Goal: Contribute content: Contribute content

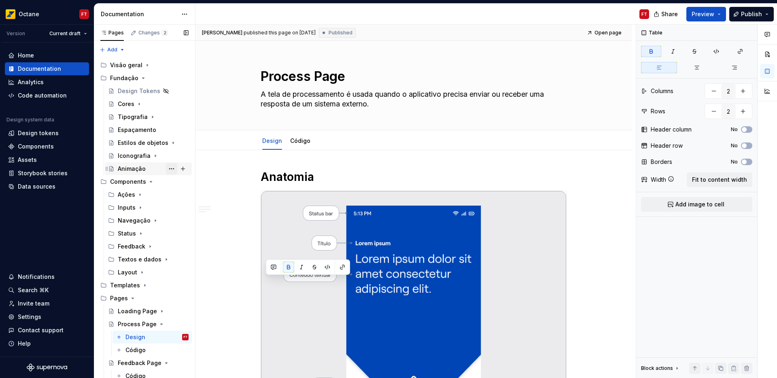
scroll to position [570, 0]
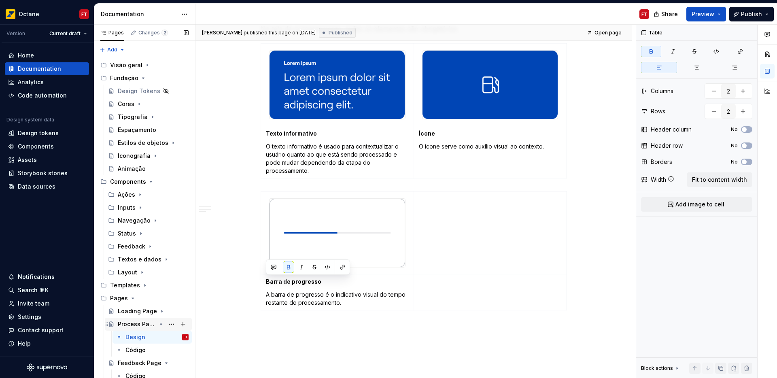
click at [160, 324] on icon "Page tree" at bounding box center [161, 324] width 2 height 1
click at [182, 337] on button "Page tree" at bounding box center [182, 337] width 11 height 11
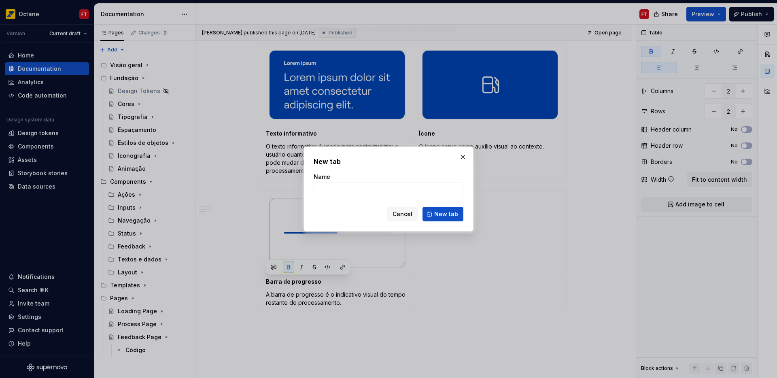
type textarea "*"
type input "Design"
click button "New tab" at bounding box center [443, 214] width 41 height 15
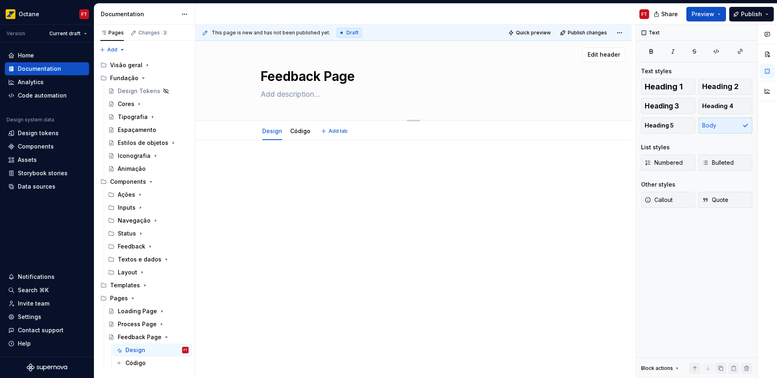
click at [292, 98] on textarea at bounding box center [412, 94] width 306 height 13
paste textarea "A tela de feedback serve para informar o usuário sobre o resultado de um proces…"
type textarea "*"
type textarea "A tela de feedback serve para informar o usuário sobre o resultado de um proces…"
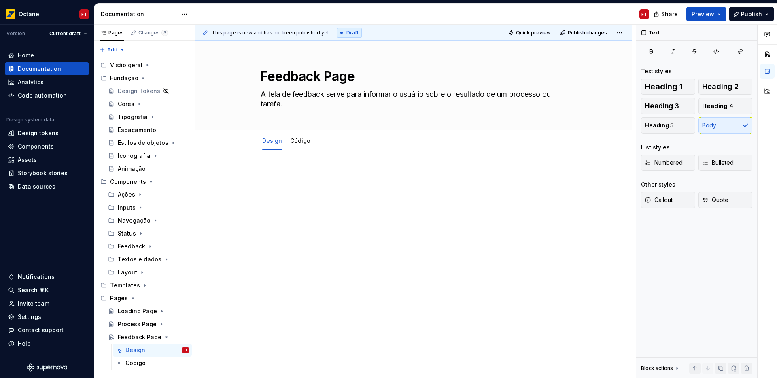
type textarea "*"
type textarea "A tela de feedback serve para informar o usuário sobre o resultado de um proces…"
click at [284, 165] on div at bounding box center [414, 236] width 436 height 173
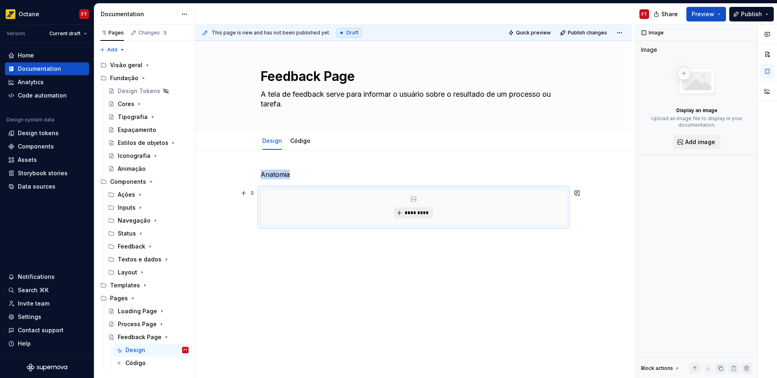
click at [421, 213] on span "*********" at bounding box center [416, 213] width 25 height 6
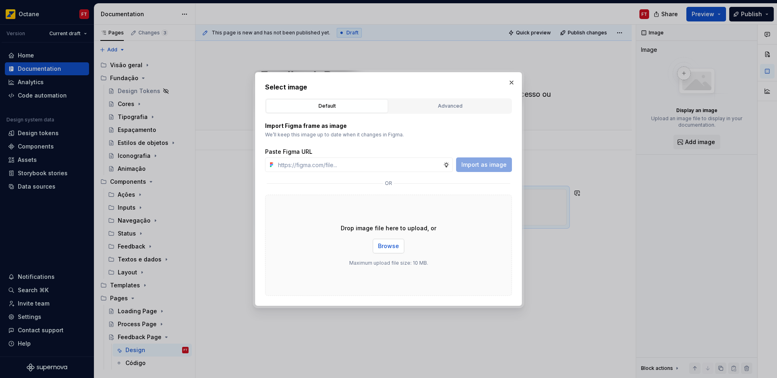
click at [383, 242] on button "Browse" at bounding box center [389, 246] width 32 height 15
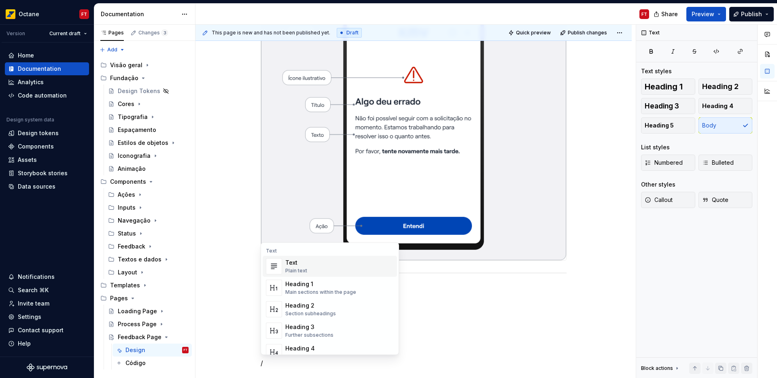
scroll to position [231, 0]
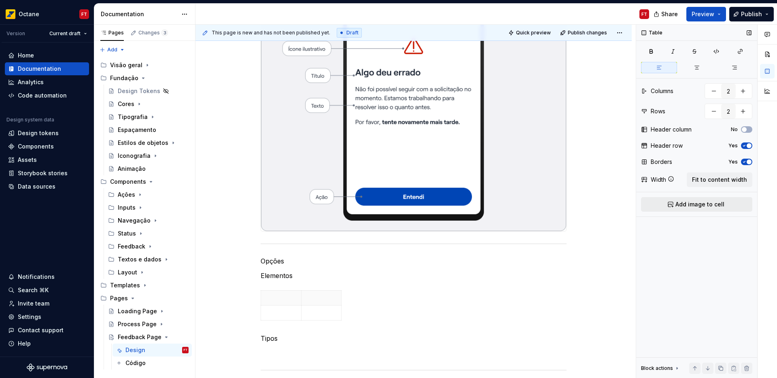
click at [697, 206] on span "Add image to cell" at bounding box center [700, 204] width 49 height 8
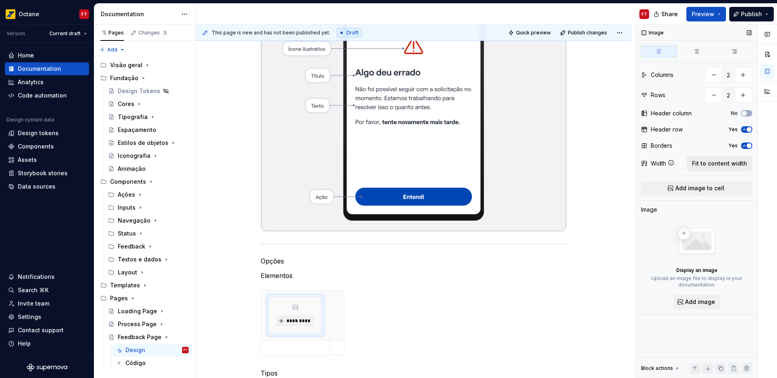
drag, startPoint x: 722, startPoint y: 162, endPoint x: 730, endPoint y: 161, distance: 7.4
click at [723, 162] on span "Fit to content width" at bounding box center [719, 164] width 55 height 8
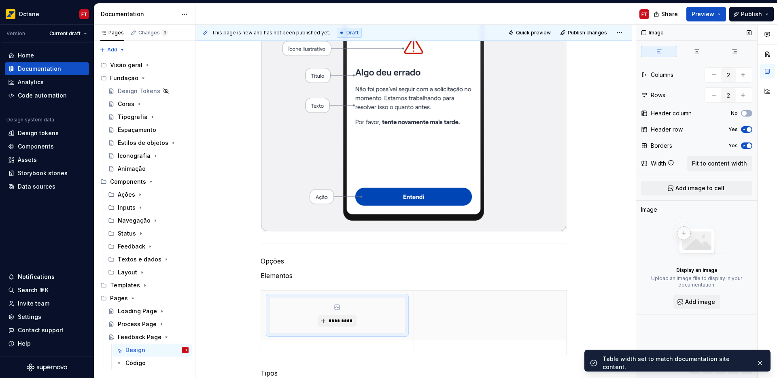
click at [747, 150] on div "Borders Yes" at bounding box center [696, 145] width 111 height 11
click at [747, 145] on span "button" at bounding box center [749, 145] width 5 height 5
click at [750, 128] on span "button" at bounding box center [749, 129] width 5 height 5
click at [459, 313] on td at bounding box center [490, 315] width 153 height 50
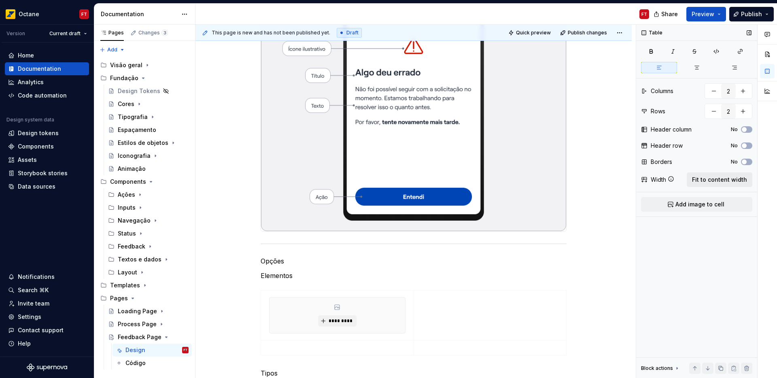
click at [731, 183] on span "Fit to content width" at bounding box center [719, 180] width 55 height 8
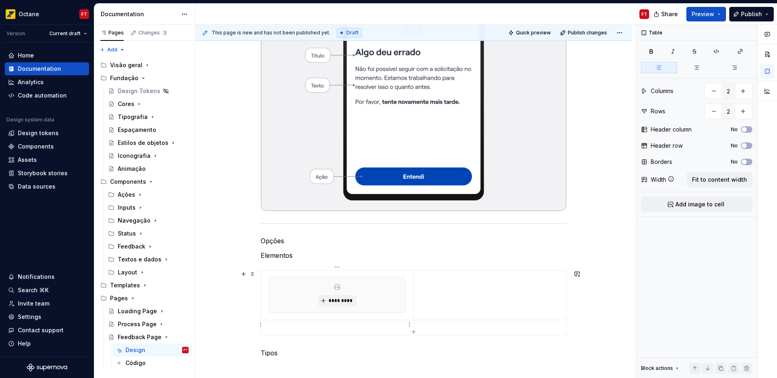
scroll to position [254, 0]
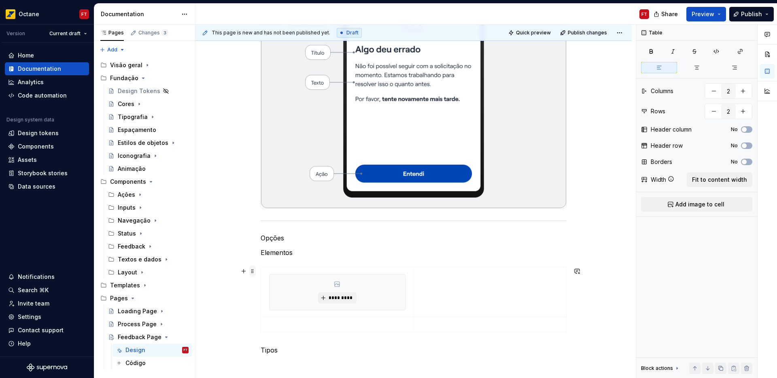
click at [253, 272] on span at bounding box center [252, 271] width 6 height 11
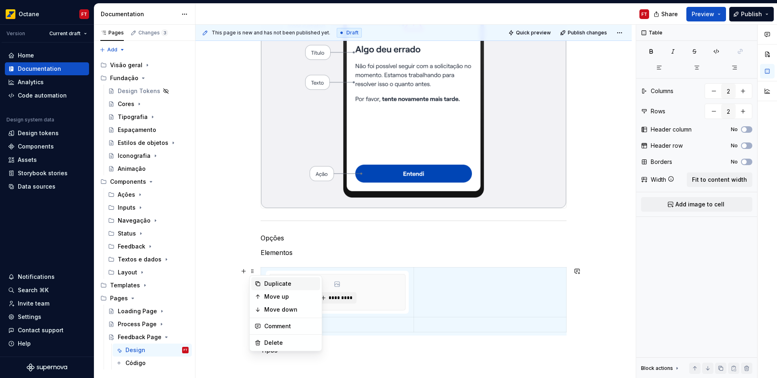
click at [270, 285] on div "Duplicate" at bounding box center [290, 284] width 53 height 8
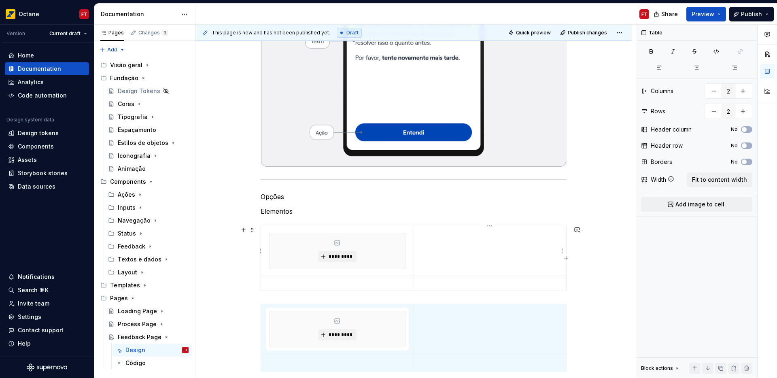
click at [486, 254] on td at bounding box center [490, 251] width 153 height 50
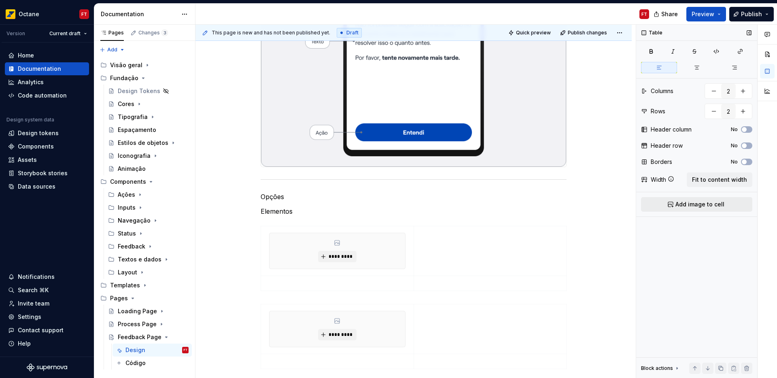
click at [685, 205] on span "Add image to cell" at bounding box center [700, 204] width 49 height 8
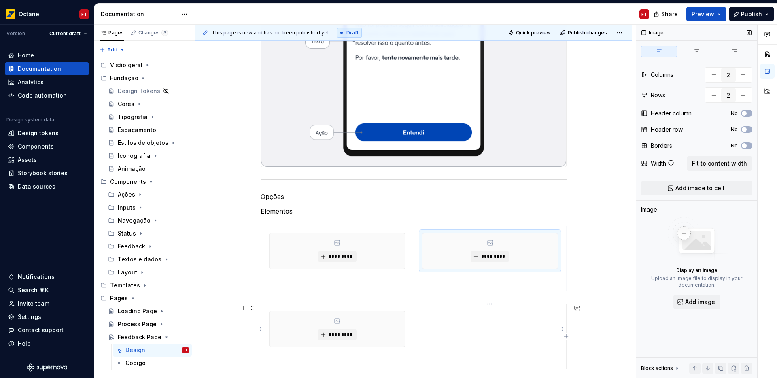
click at [463, 324] on td at bounding box center [490, 329] width 153 height 50
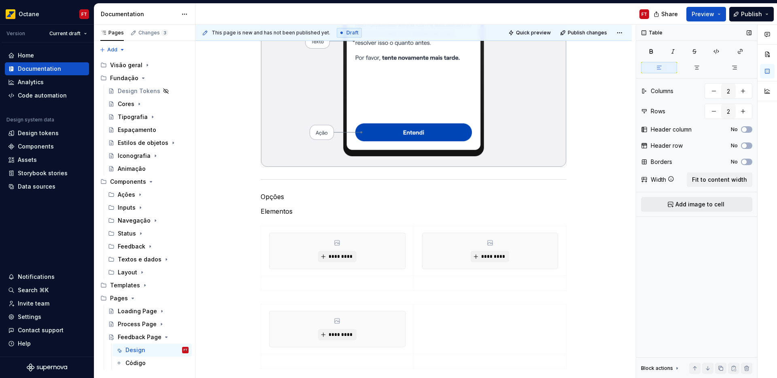
click at [692, 206] on span "Add image to cell" at bounding box center [700, 204] width 49 height 8
click at [277, 282] on p at bounding box center [337, 283] width 143 height 8
click at [432, 287] on p at bounding box center [490, 283] width 143 height 8
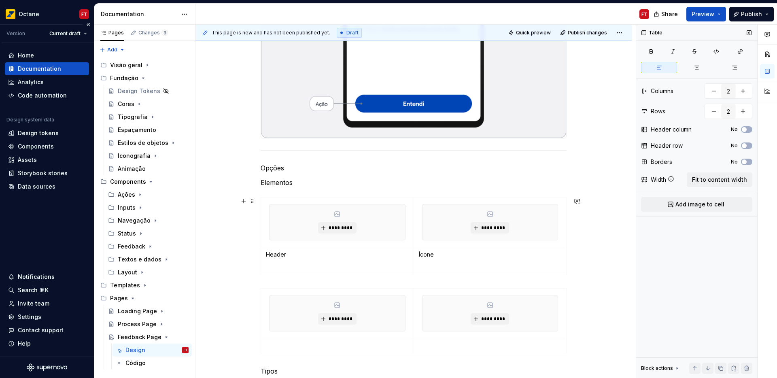
scroll to position [351, 0]
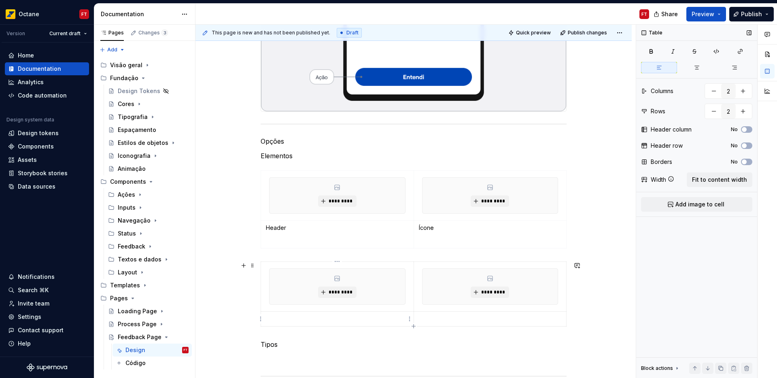
click at [272, 317] on p at bounding box center [337, 319] width 143 height 8
click at [436, 322] on p at bounding box center [490, 319] width 143 height 8
click at [275, 242] on p at bounding box center [337, 241] width 143 height 8
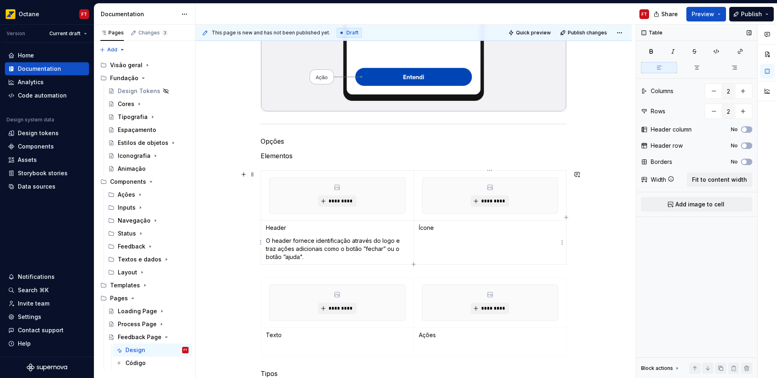
click at [437, 245] on td "Ícone" at bounding box center [490, 242] width 153 height 44
click at [273, 348] on p at bounding box center [337, 348] width 143 height 8
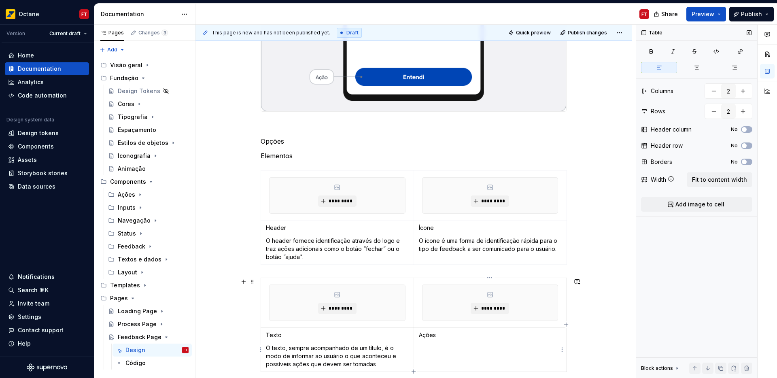
click at [444, 358] on td "Ações" at bounding box center [490, 350] width 153 height 44
click at [272, 335] on p "Texto" at bounding box center [337, 335] width 143 height 8
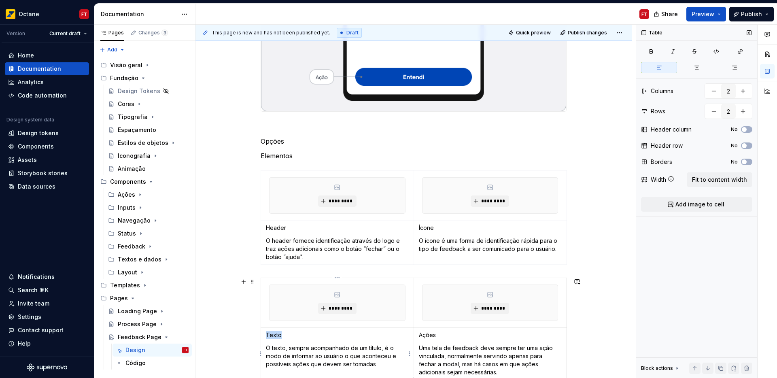
click at [272, 335] on p "Texto" at bounding box center [337, 335] width 143 height 8
click at [274, 335] on p "Texto" at bounding box center [337, 335] width 143 height 8
click at [277, 227] on p "Header" at bounding box center [337, 228] width 143 height 8
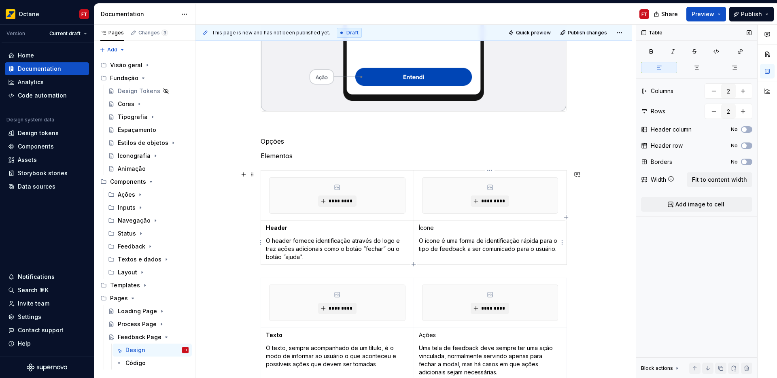
click at [430, 227] on p "Ícone" at bounding box center [490, 228] width 143 height 8
click at [429, 338] on p "Ações" at bounding box center [490, 335] width 143 height 8
click at [429, 337] on p "Ações" at bounding box center [490, 335] width 143 height 8
click at [428, 335] on p "Ações" at bounding box center [490, 335] width 143 height 8
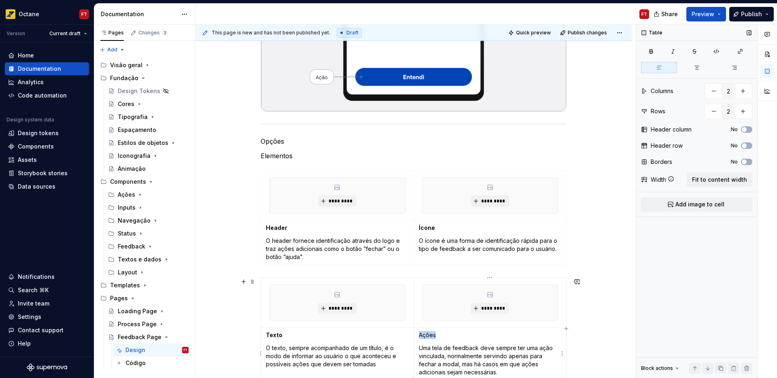
click at [428, 335] on p "Ações" at bounding box center [490, 335] width 143 height 8
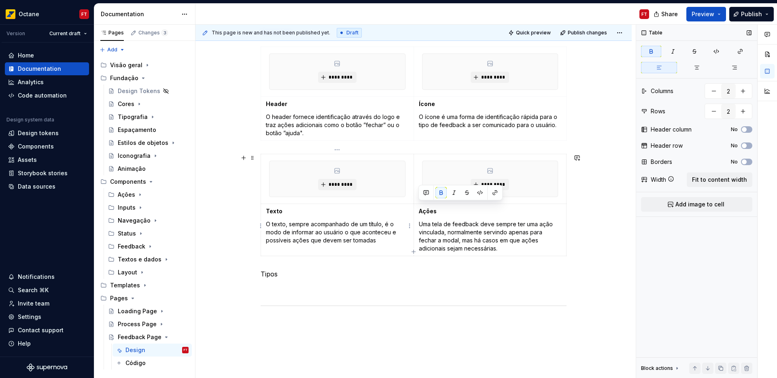
scroll to position [479, 0]
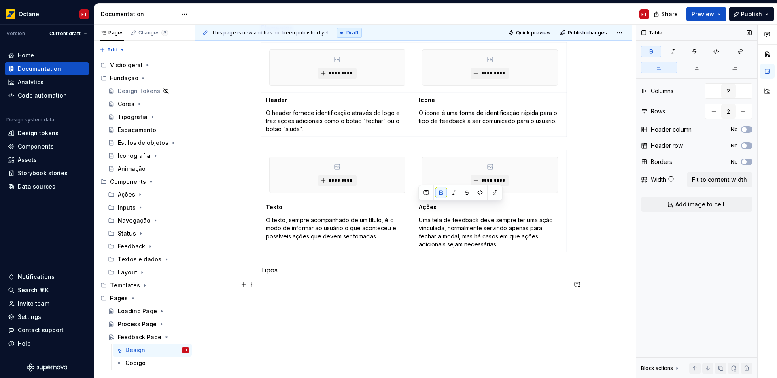
click at [272, 288] on p at bounding box center [414, 285] width 306 height 10
click at [741, 179] on span "Fit to content width" at bounding box center [719, 180] width 55 height 8
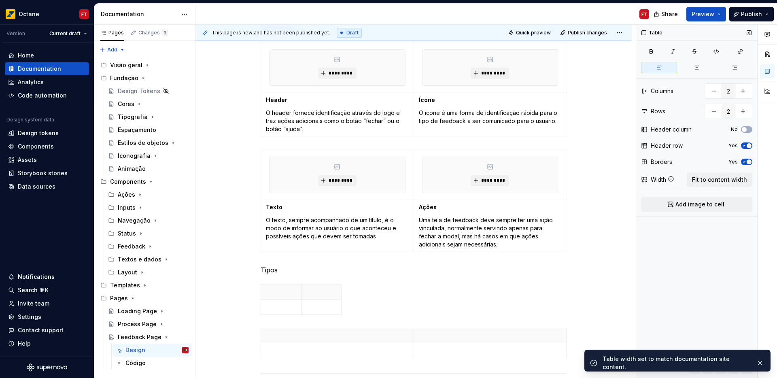
click at [746, 160] on icon "button" at bounding box center [744, 162] width 6 height 5
click at [746, 146] on icon "button" at bounding box center [744, 145] width 6 height 5
drag, startPoint x: 717, startPoint y: 195, endPoint x: 714, endPoint y: 201, distance: 6.2
click at [715, 198] on div "Table Columns 2 Rows 2 Header column No Header row No Borders No Width Fit to c…" at bounding box center [696, 202] width 121 height 354
drag, startPoint x: 713, startPoint y: 201, endPoint x: 712, endPoint y: 205, distance: 4.4
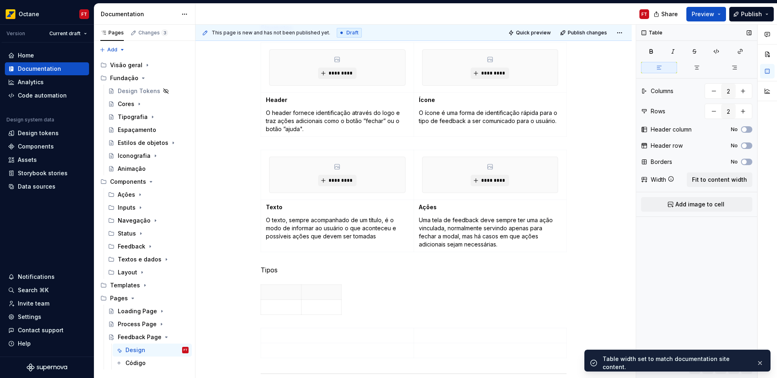
click at [713, 202] on span "Add image to cell" at bounding box center [700, 204] width 49 height 8
drag, startPoint x: 452, startPoint y: 351, endPoint x: 485, endPoint y: 336, distance: 36.8
click at [452, 351] on td at bounding box center [490, 353] width 153 height 50
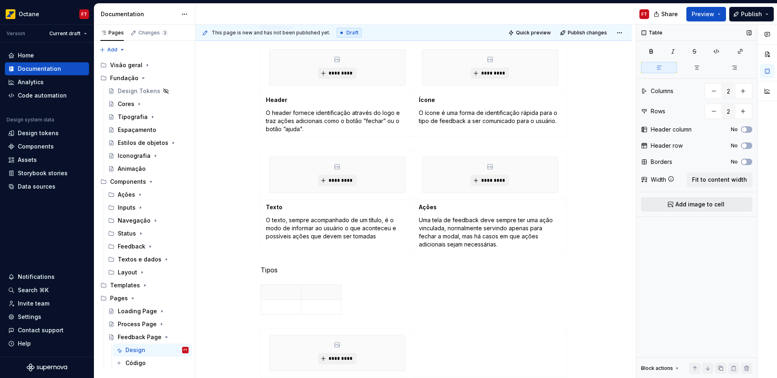
click at [672, 202] on button "Add image to cell" at bounding box center [696, 204] width 111 height 15
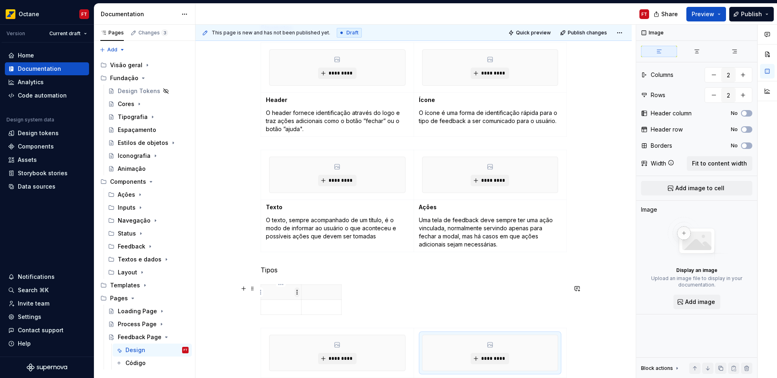
click at [298, 290] on html "Octane FT Version Current draft Home Documentation Analytics Code automation De…" at bounding box center [388, 189] width 777 height 378
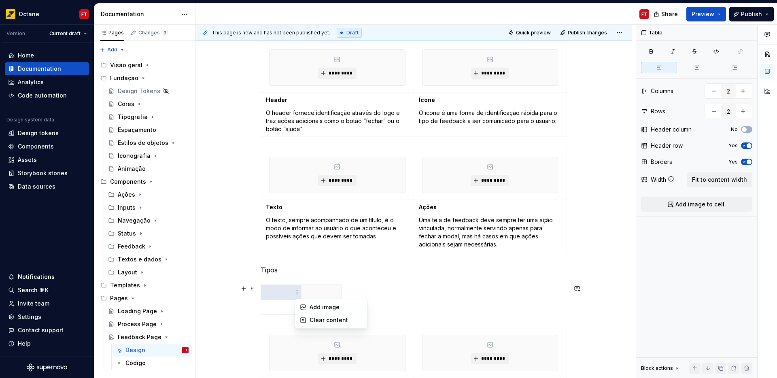
click at [282, 290] on html "Octane FT Version Current draft Home Documentation Analytics Code automation De…" at bounding box center [388, 189] width 777 height 378
click at [745, 180] on span "Fit to content width" at bounding box center [719, 180] width 55 height 8
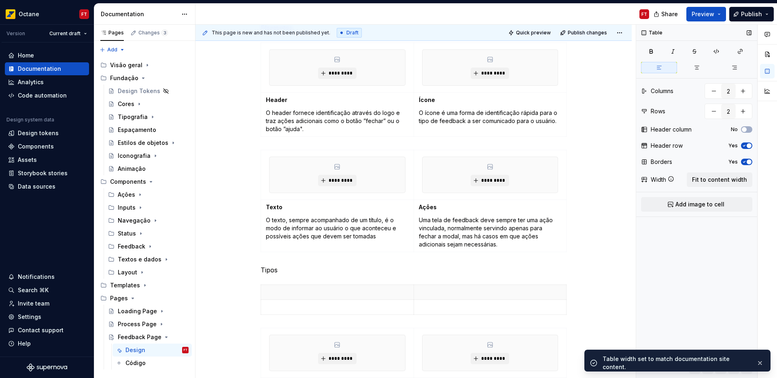
click at [748, 163] on span "button" at bounding box center [749, 162] width 5 height 5
click at [748, 148] on span "button" at bounding box center [749, 145] width 5 height 5
click at [700, 205] on span "Add image to cell" at bounding box center [700, 204] width 49 height 8
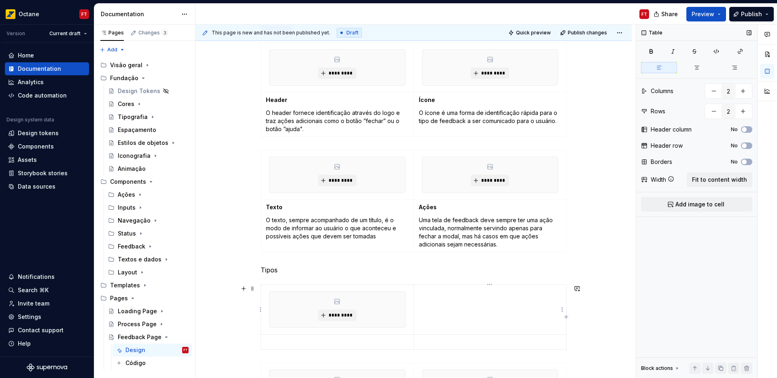
click at [488, 302] on td at bounding box center [490, 310] width 153 height 50
click at [665, 206] on button "Add image to cell" at bounding box center [696, 204] width 111 height 15
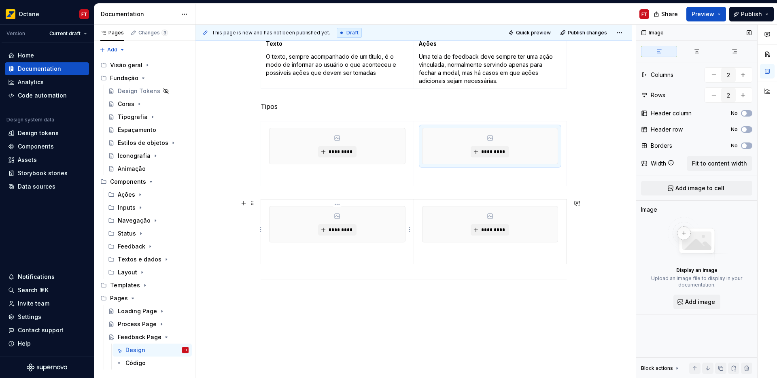
scroll to position [586, 0]
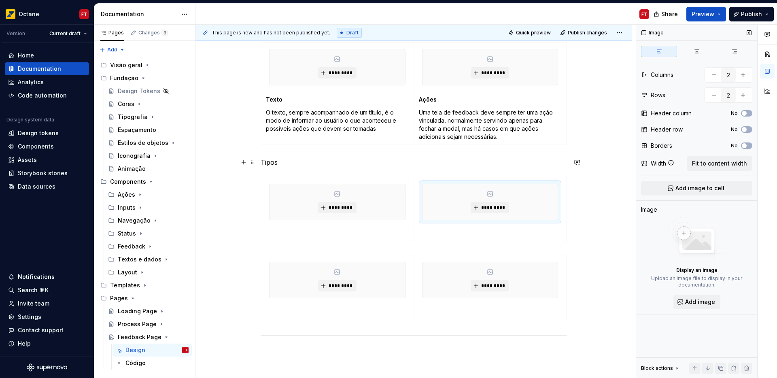
click at [274, 162] on p "Tipos" at bounding box center [414, 162] width 306 height 10
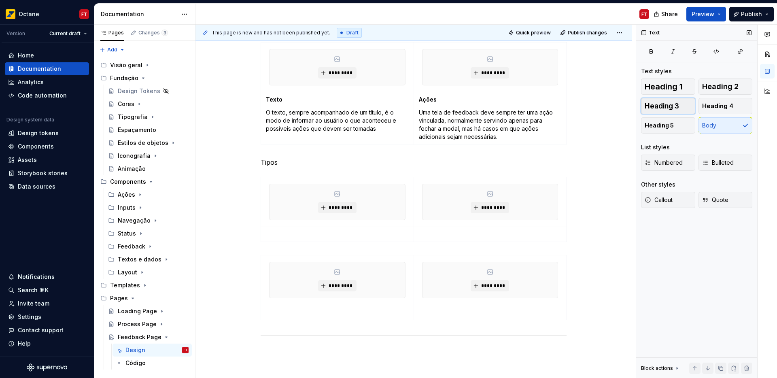
click at [667, 107] on span "Heading 3" at bounding box center [662, 106] width 34 height 8
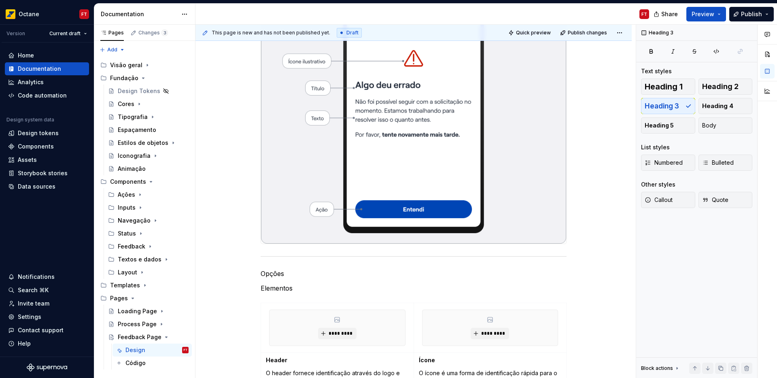
scroll to position [45, 0]
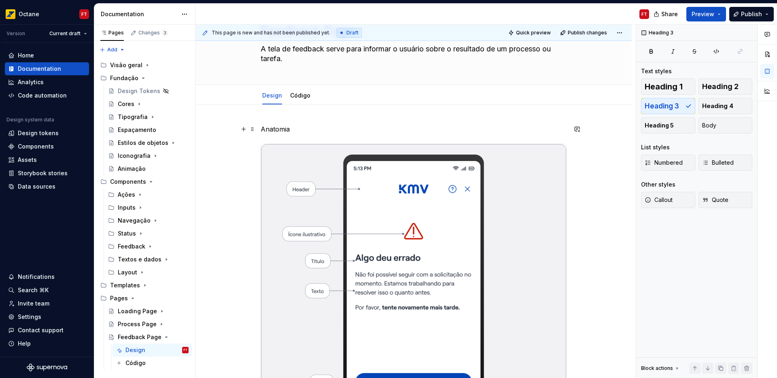
click at [281, 131] on p "Anatomia" at bounding box center [414, 129] width 306 height 10
click at [676, 87] on span "Heading 1" at bounding box center [664, 87] width 38 height 8
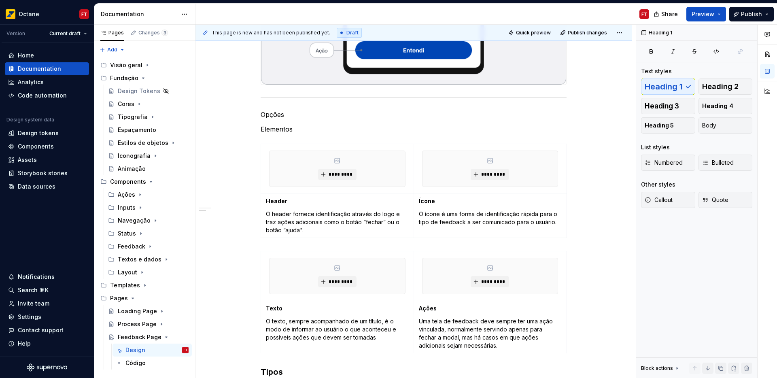
scroll to position [382, 0]
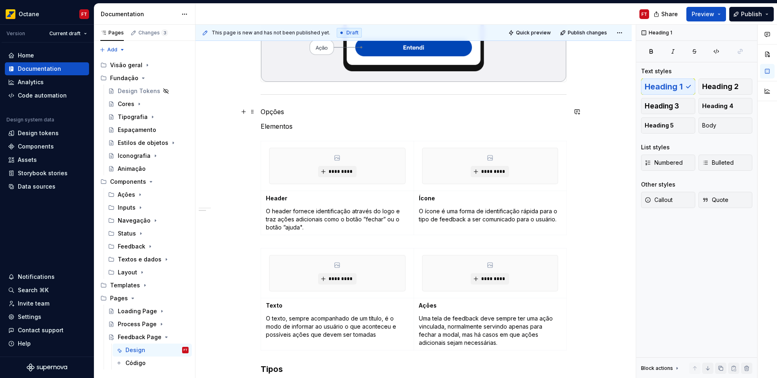
click at [269, 112] on p "Opções" at bounding box center [414, 112] width 306 height 10
drag, startPoint x: 678, startPoint y: 85, endPoint x: 568, endPoint y: 102, distance: 111.0
click at [678, 85] on span "Heading 1" at bounding box center [664, 87] width 38 height 8
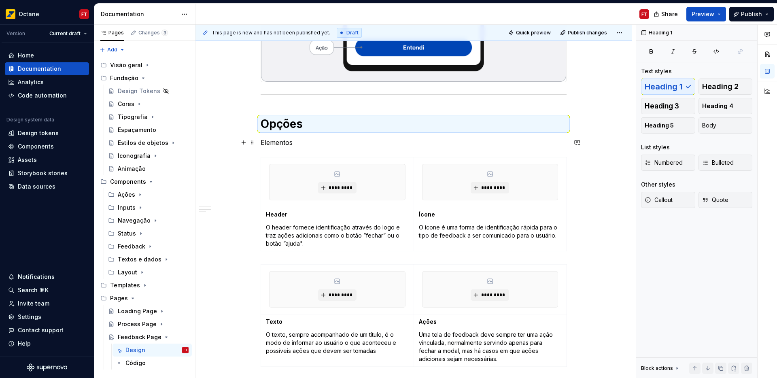
click at [264, 145] on p "Elementos" at bounding box center [414, 143] width 306 height 10
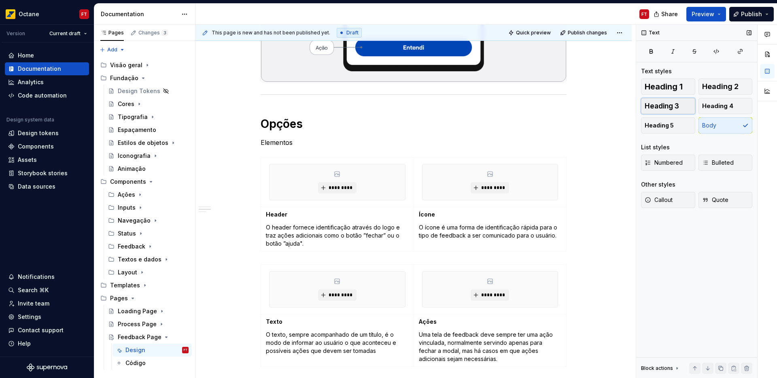
click at [679, 105] on span "Heading 3" at bounding box center [662, 106] width 34 height 8
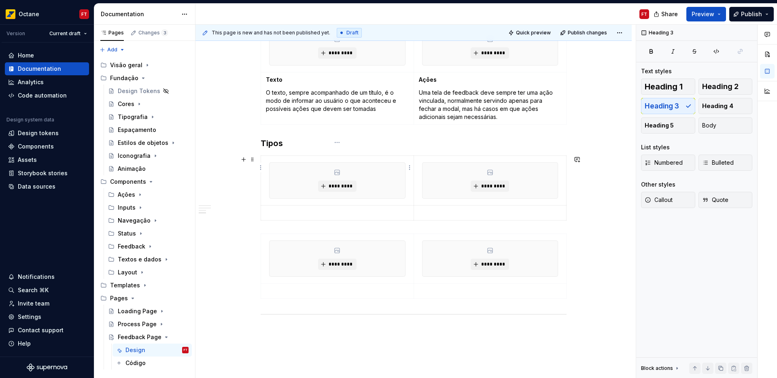
scroll to position [664, 0]
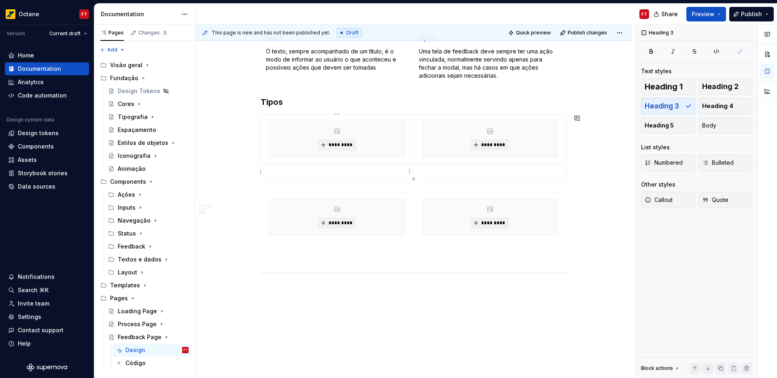
click at [315, 176] on td at bounding box center [337, 171] width 153 height 15
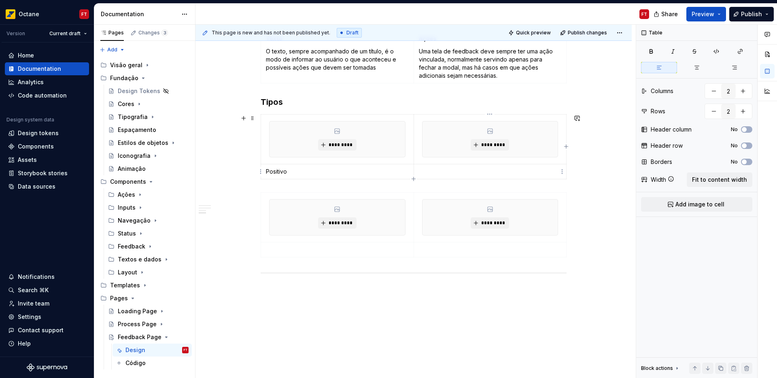
click at [438, 174] on p at bounding box center [490, 172] width 143 height 8
click at [283, 249] on p at bounding box center [337, 250] width 143 height 8
click at [270, 275] on div at bounding box center [414, 272] width 306 height 5
click at [298, 251] on p "Negativo" at bounding box center [337, 250] width 143 height 8
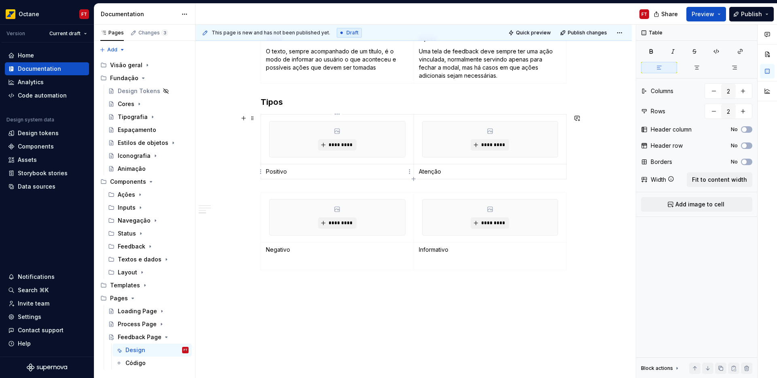
click at [299, 174] on p "Positivo" at bounding box center [337, 172] width 143 height 8
click at [449, 170] on p "Atenção" at bounding box center [490, 172] width 143 height 8
click at [429, 172] on p "Atenção" at bounding box center [490, 172] width 143 height 8
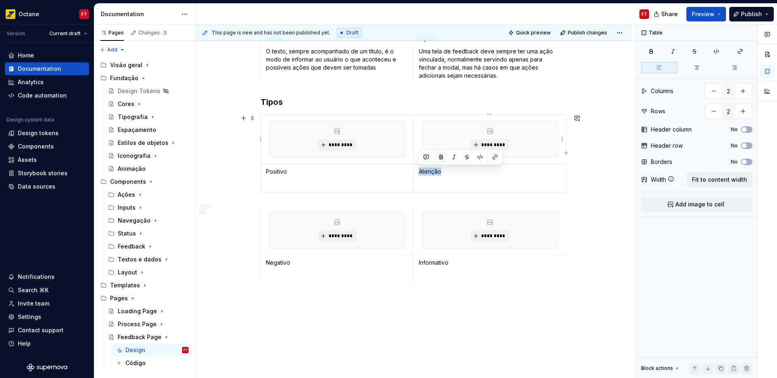
click at [439, 158] on button "button" at bounding box center [441, 156] width 11 height 11
click at [271, 172] on p "Positivo" at bounding box center [337, 172] width 143 height 8
click at [278, 262] on p "Negativo" at bounding box center [337, 263] width 143 height 8
click at [279, 262] on p "Negativo" at bounding box center [337, 263] width 143 height 8
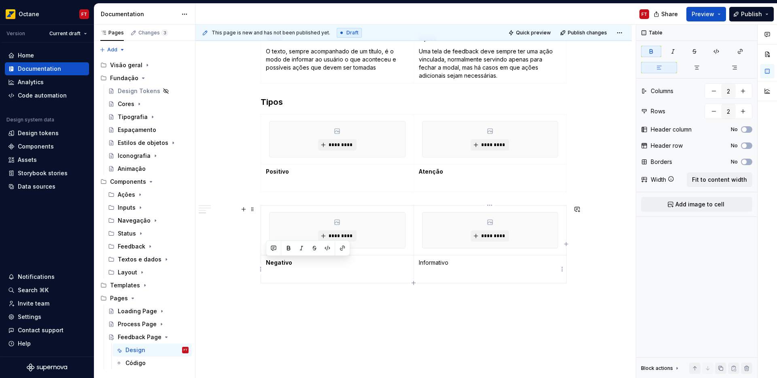
click at [443, 264] on p "Informativo" at bounding box center [490, 263] width 143 height 8
click at [340, 148] on span "*********" at bounding box center [340, 145] width 25 height 6
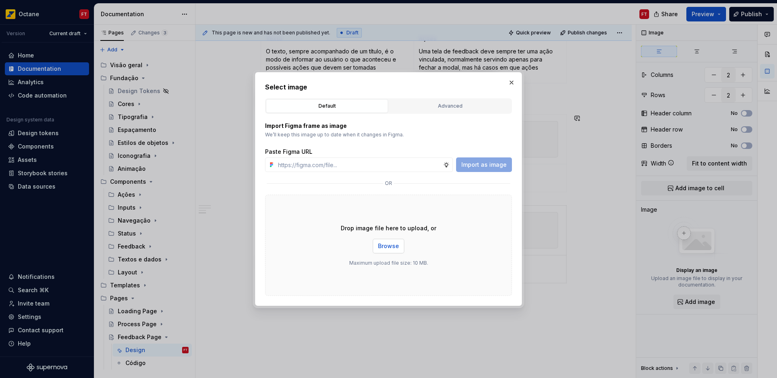
click at [391, 245] on span "Browse" at bounding box center [388, 246] width 21 height 8
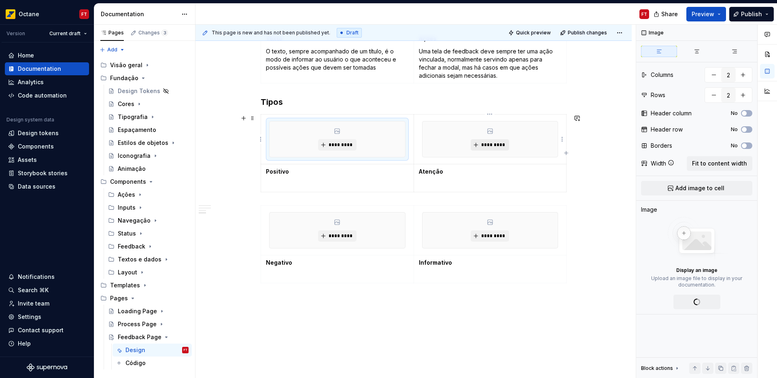
click at [485, 145] on span "*********" at bounding box center [493, 145] width 25 height 6
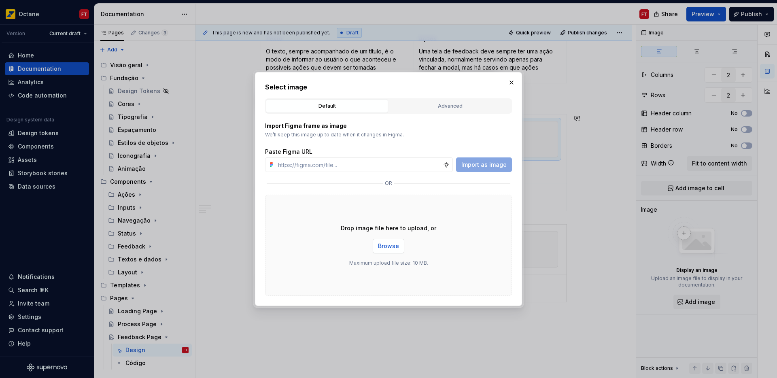
click at [390, 248] on span "Browse" at bounding box center [388, 246] width 21 height 8
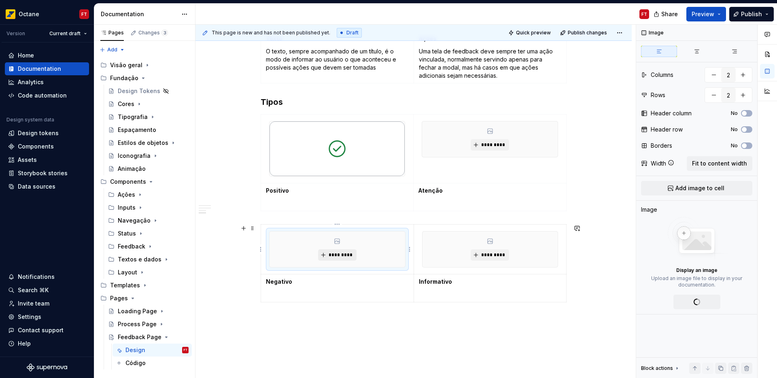
click at [334, 255] on span "*********" at bounding box center [340, 255] width 25 height 6
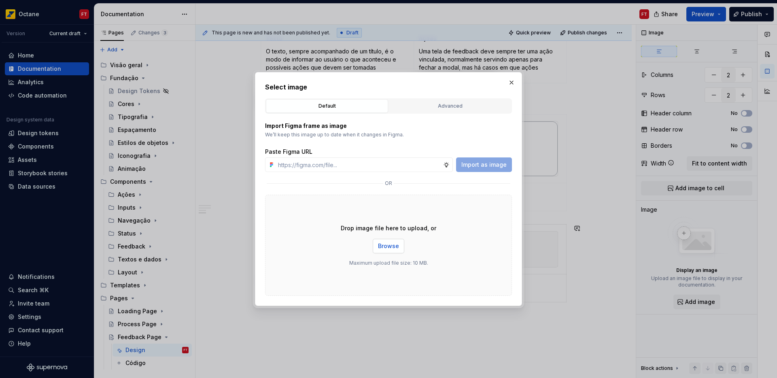
click at [389, 245] on span "Browse" at bounding box center [388, 246] width 21 height 8
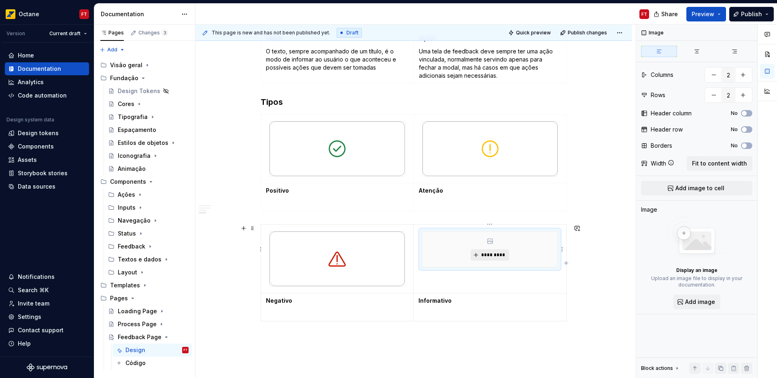
click at [498, 255] on span "*********" at bounding box center [493, 255] width 25 height 6
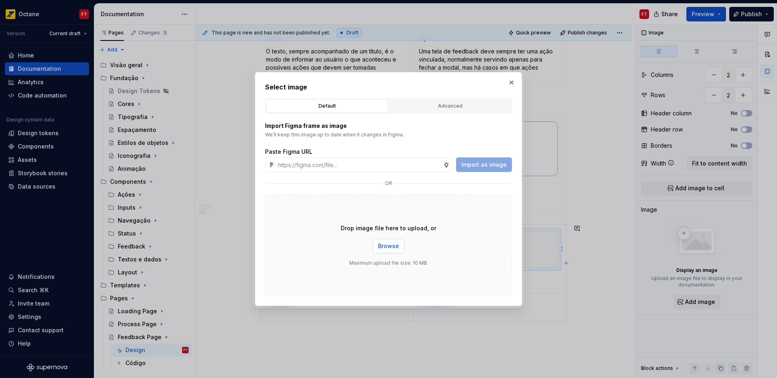
click at [398, 246] on span "Browse" at bounding box center [388, 246] width 21 height 8
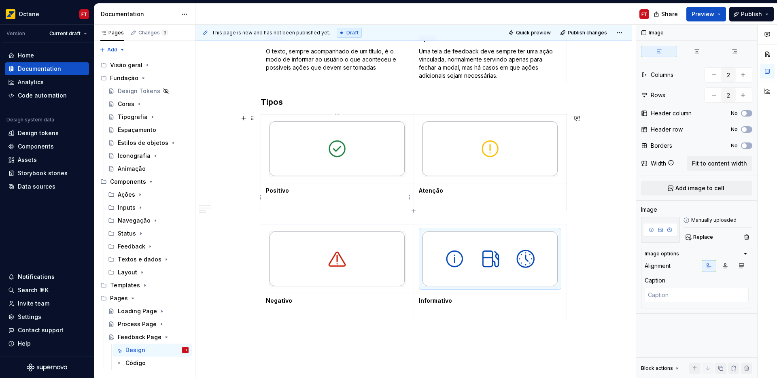
click at [271, 204] on p at bounding box center [337, 204] width 143 height 8
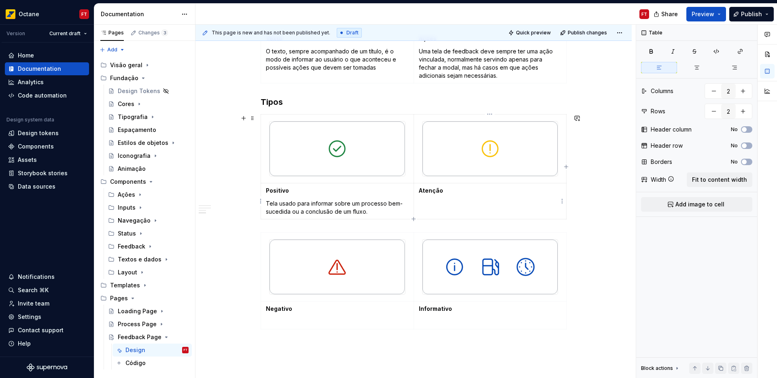
click at [453, 209] on td "Atenção" at bounding box center [490, 201] width 153 height 36
click at [275, 324] on p at bounding box center [337, 322] width 143 height 8
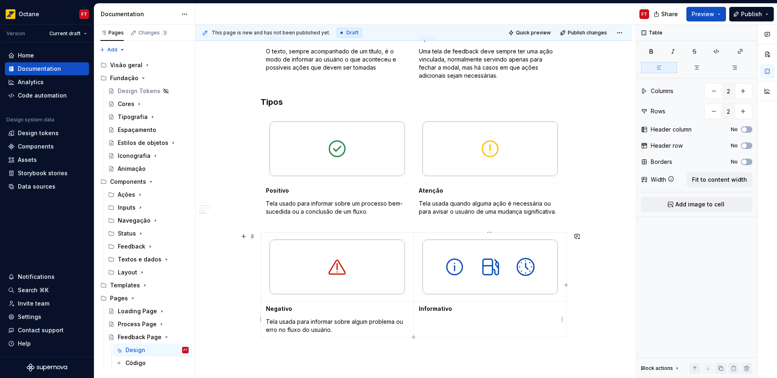
click at [433, 323] on p at bounding box center [490, 322] width 143 height 8
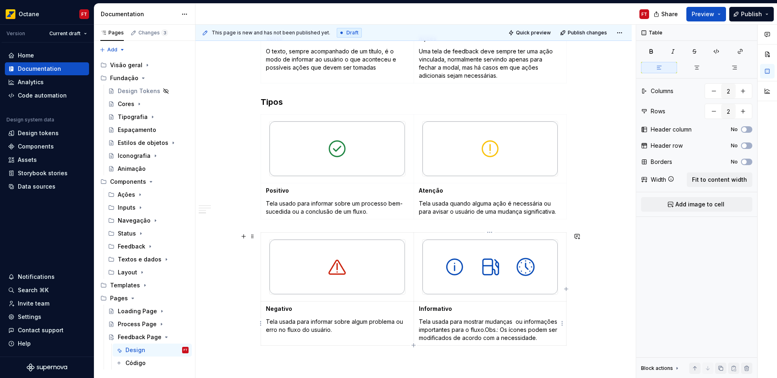
click at [486, 330] on p "Tela usada para mostrar mudanças ou informações importantes para o fluxo. Obs.:…" at bounding box center [490, 330] width 143 height 24
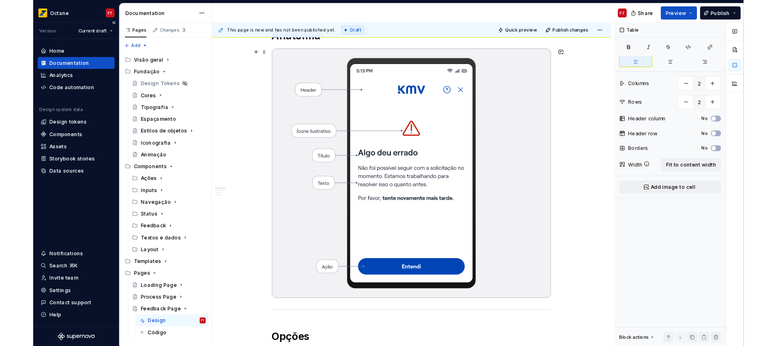
scroll to position [143, 0]
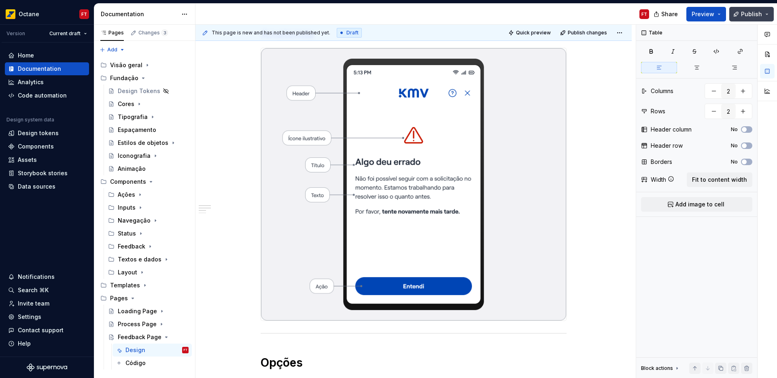
click at [748, 18] on button "Publish" at bounding box center [752, 14] width 45 height 15
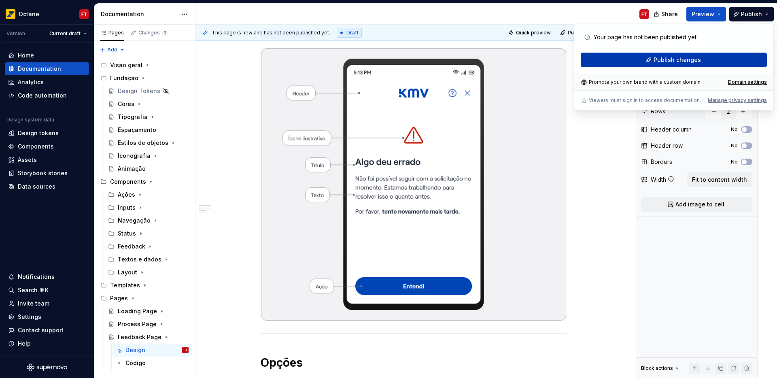
click at [697, 60] on span "Publish changes" at bounding box center [677, 60] width 47 height 8
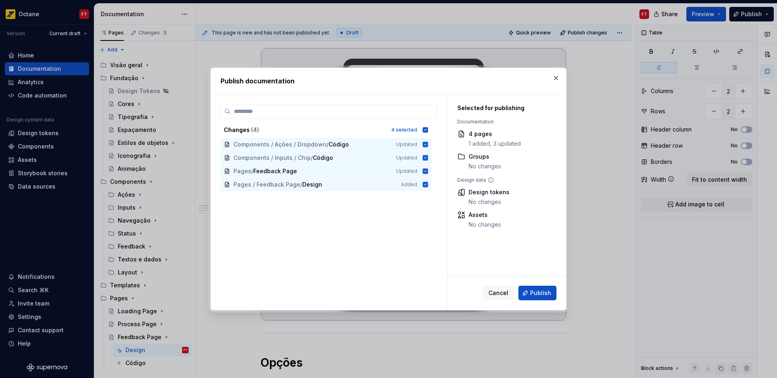
click at [532, 292] on span "Publish" at bounding box center [540, 293] width 21 height 8
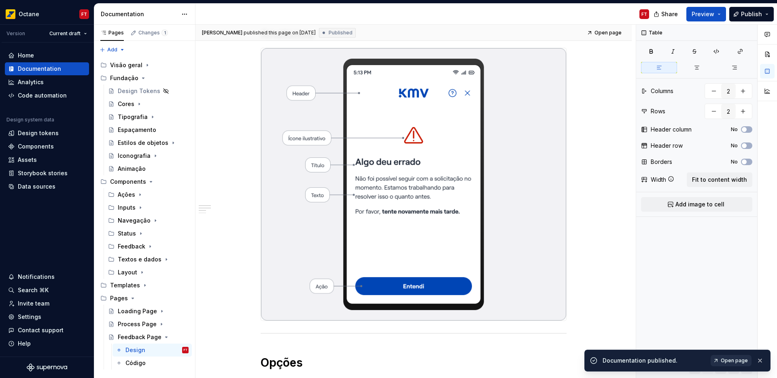
click at [739, 361] on span "Open page" at bounding box center [734, 360] width 27 height 6
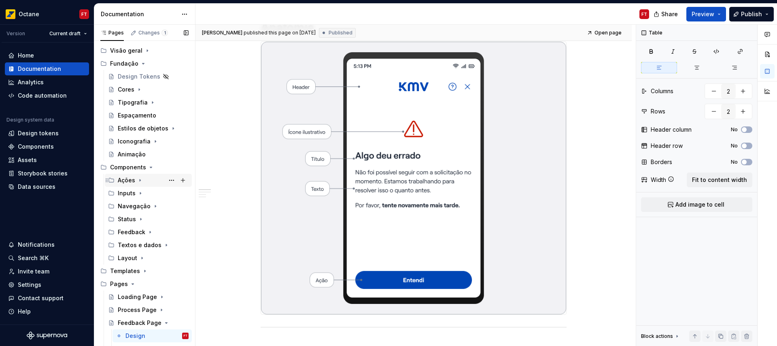
scroll to position [22, 0]
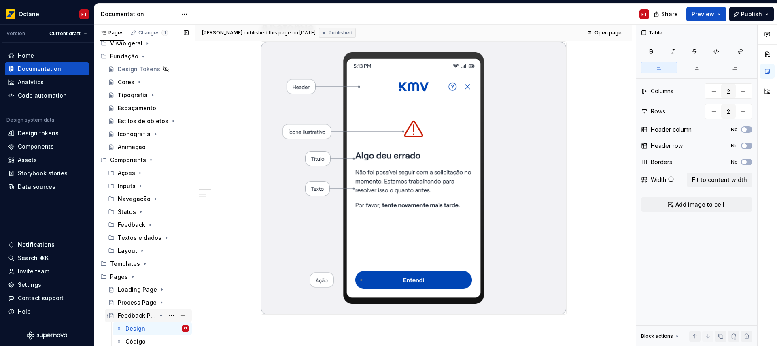
click at [160, 315] on icon "Page tree" at bounding box center [161, 315] width 2 height 1
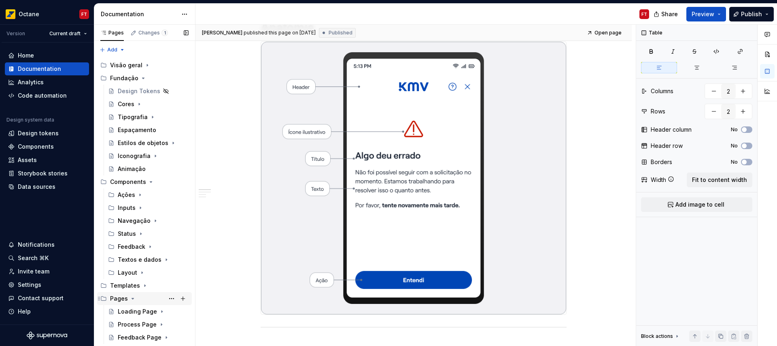
click at [130, 298] on icon "Page tree" at bounding box center [133, 298] width 6 height 6
click at [145, 285] on icon "Page tree" at bounding box center [145, 286] width 1 height 2
click at [134, 311] on div "Bottom container" at bounding box center [137, 311] width 38 height 8
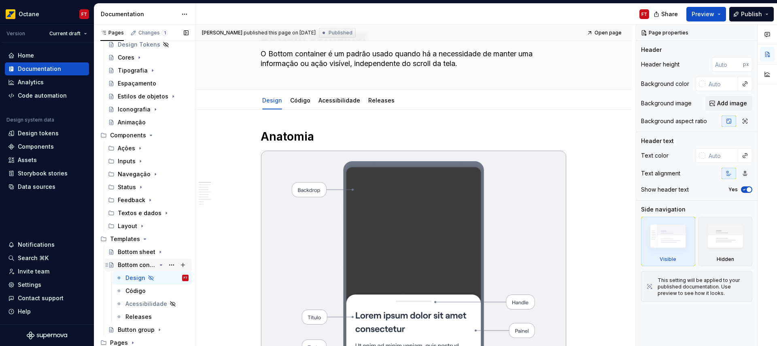
scroll to position [48, 0]
click at [138, 291] on div "Código" at bounding box center [136, 289] width 20 height 8
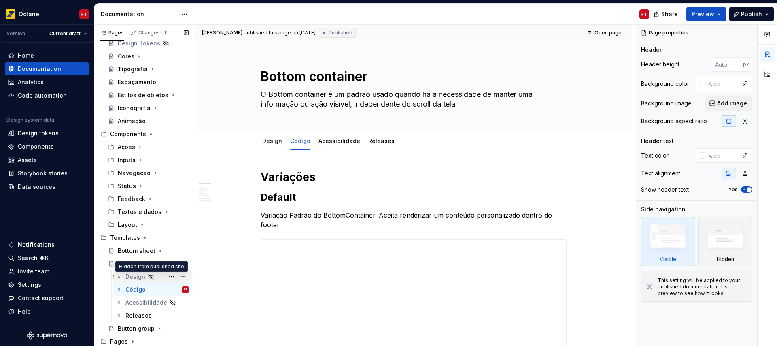
click at [150, 276] on icon "Page tree" at bounding box center [151, 276] width 5 height 5
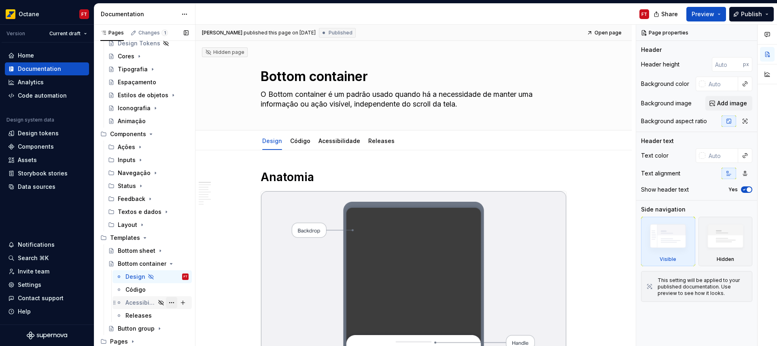
click at [170, 304] on button "Page tree" at bounding box center [171, 302] width 11 height 11
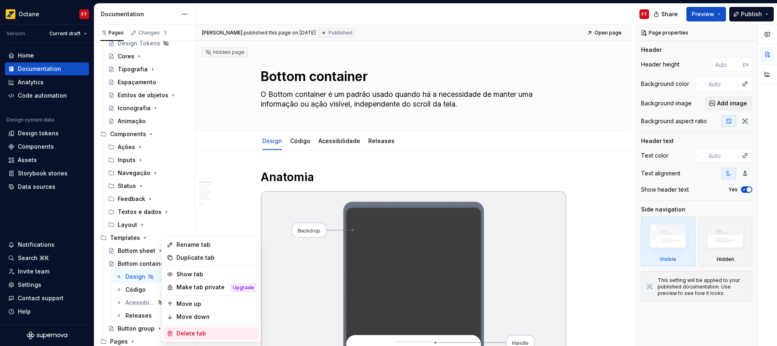
click at [199, 332] on div "Delete tab" at bounding box center [216, 333] width 79 height 8
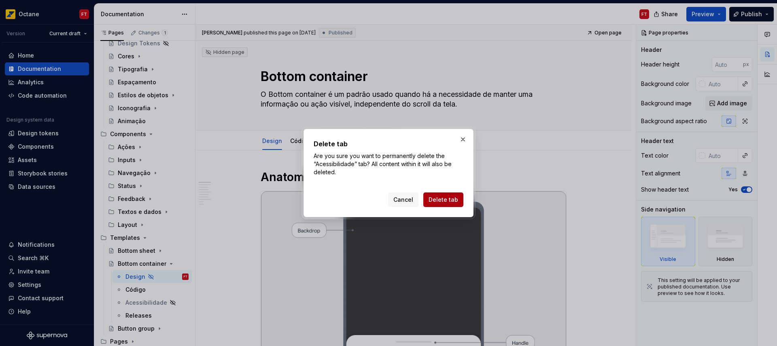
click at [439, 200] on span "Delete tab" at bounding box center [444, 200] width 30 height 8
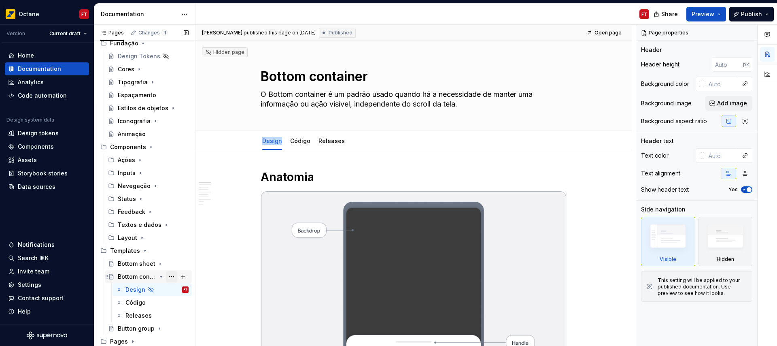
scroll to position [35, 0]
click at [169, 288] on button "Page tree" at bounding box center [171, 289] width 11 height 11
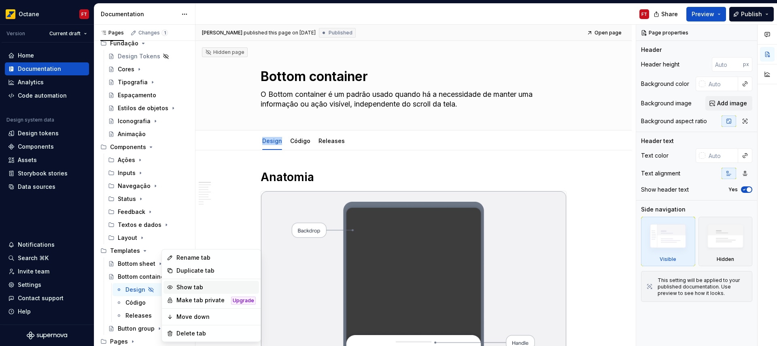
click at [206, 284] on div "Show tab" at bounding box center [216, 287] width 79 height 8
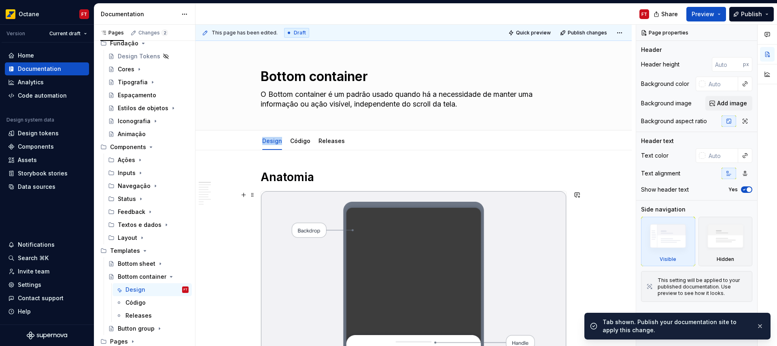
click at [342, 254] on img at bounding box center [413, 327] width 305 height 272
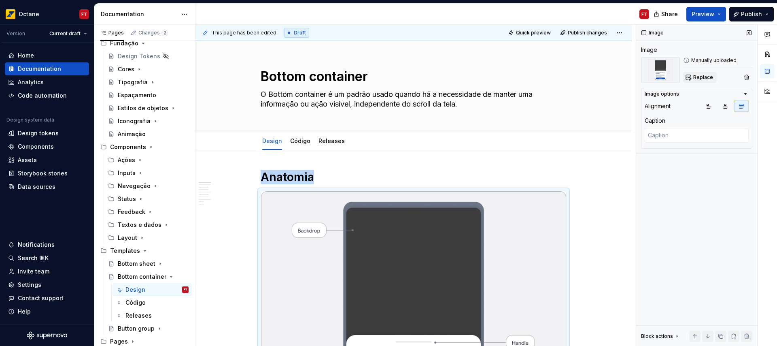
click at [710, 76] on span "Replace" at bounding box center [704, 77] width 20 height 6
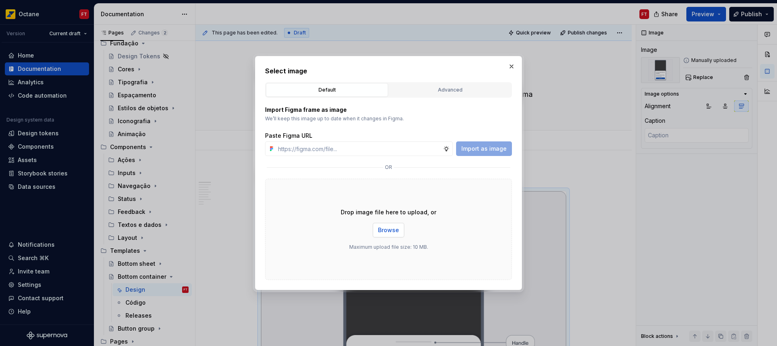
click at [395, 234] on button "Browse" at bounding box center [389, 230] width 32 height 15
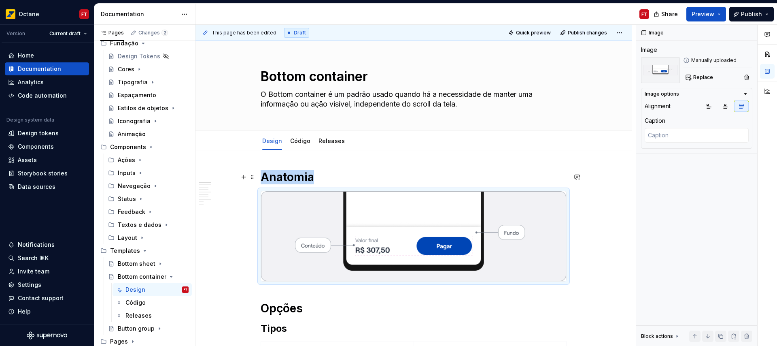
scroll to position [118, 0]
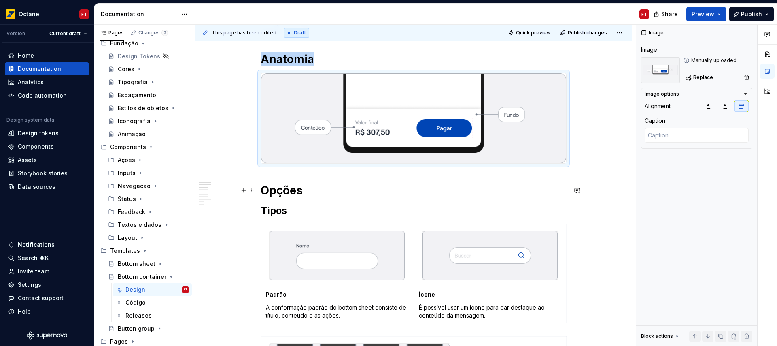
type textarea "*"
click at [279, 189] on h1 "Opções" at bounding box center [414, 190] width 306 height 15
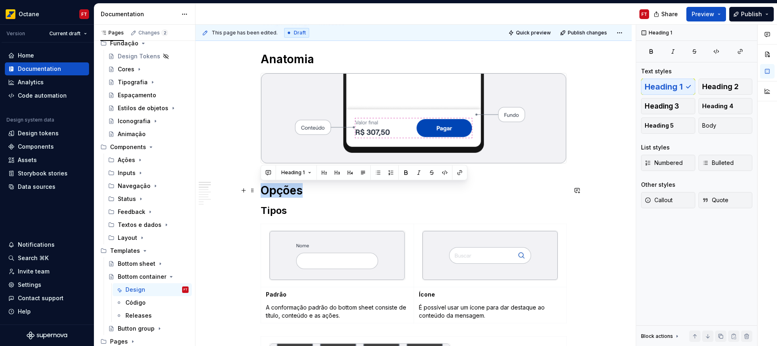
click at [279, 189] on h1 "Opções" at bounding box center [414, 190] width 306 height 15
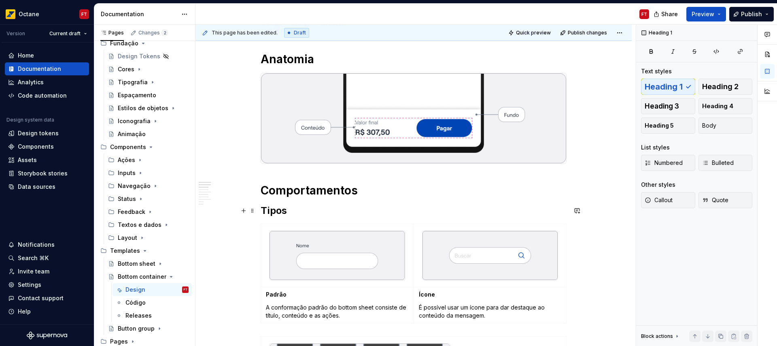
click at [275, 212] on h2 "Tipos" at bounding box center [414, 210] width 306 height 13
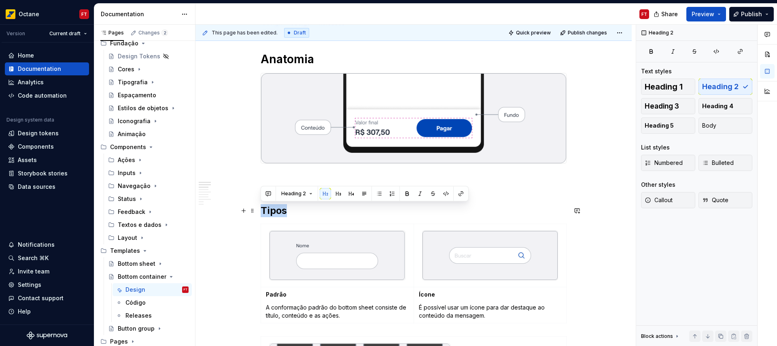
click at [275, 212] on h2 "Tipos" at bounding box center [414, 210] width 306 height 13
click at [681, 103] on button "Heading 3" at bounding box center [668, 106] width 54 height 16
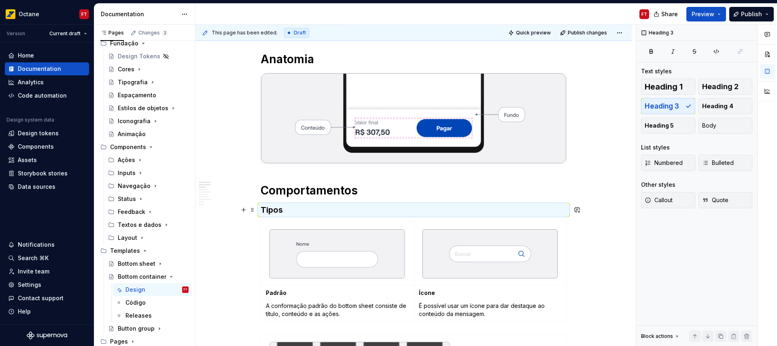
click at [269, 211] on h3 "Tipos" at bounding box center [414, 209] width 306 height 11
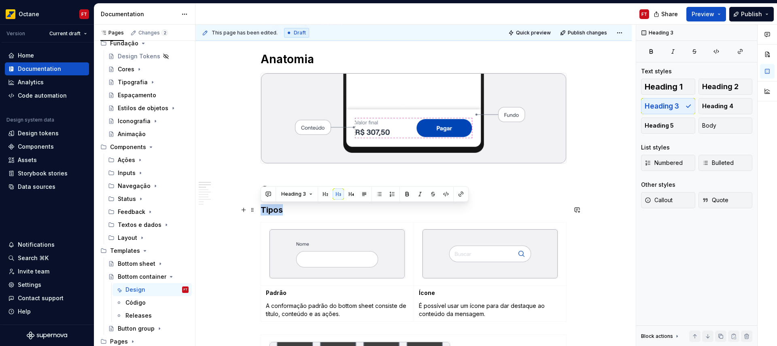
click at [269, 211] on h3 "Tipos" at bounding box center [414, 209] width 306 height 11
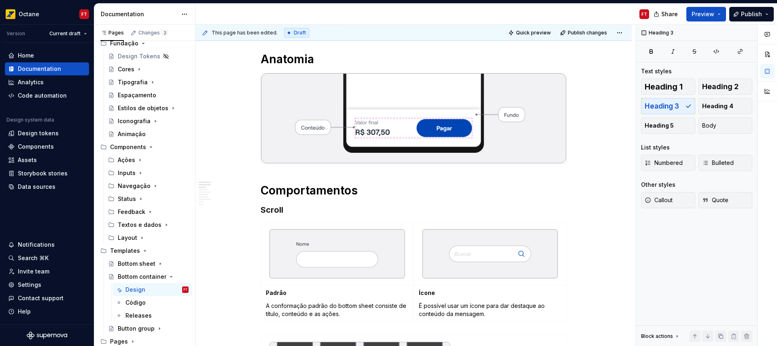
click at [274, 293] on strong "Padrão" at bounding box center [276, 292] width 21 height 7
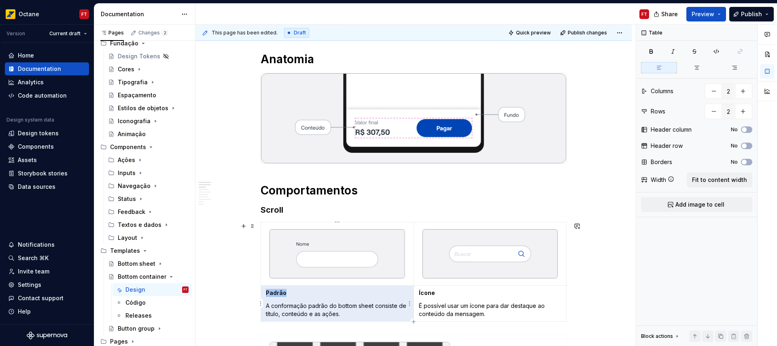
click at [274, 293] on strong "Padrão" at bounding box center [276, 292] width 21 height 7
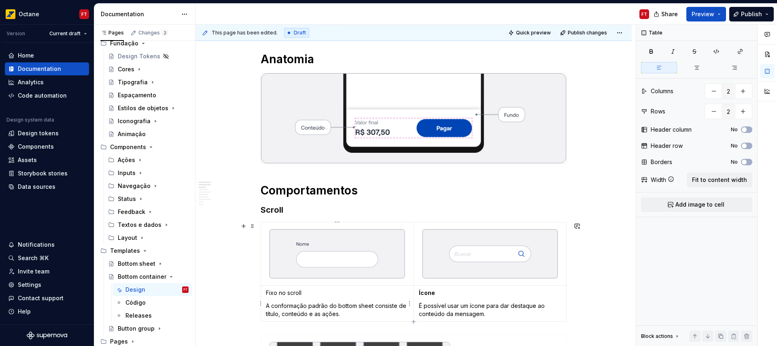
click at [272, 290] on p "Fixo no scroll" at bounding box center [337, 293] width 143 height 8
drag, startPoint x: 272, startPoint y: 290, endPoint x: 293, endPoint y: 292, distance: 21.1
click at [292, 292] on p "Fixo no scroll" at bounding box center [337, 293] width 143 height 8
click at [430, 291] on strong "Ícone" at bounding box center [427, 292] width 16 height 7
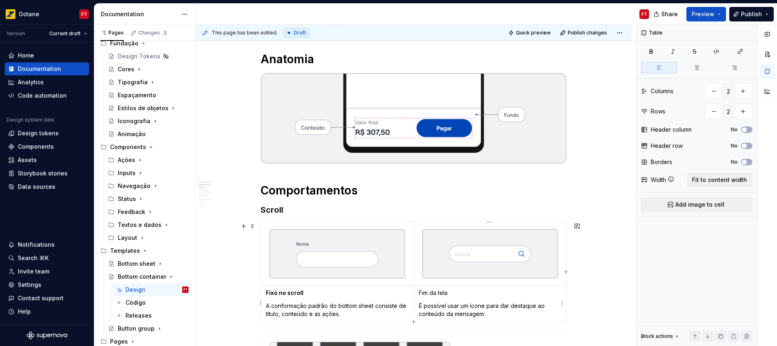
click at [425, 292] on p "Fim da tela" at bounding box center [490, 293] width 143 height 8
drag, startPoint x: 425, startPoint y: 292, endPoint x: 440, endPoint y: 291, distance: 15.4
click at [440, 291] on p "Fim da tela" at bounding box center [490, 293] width 143 height 8
click at [442, 277] on button "button" at bounding box center [441, 277] width 11 height 11
click at [337, 303] on p "A conformação padrão do bottom sheet consiste de título, conteúdo e as ações." at bounding box center [337, 310] width 143 height 16
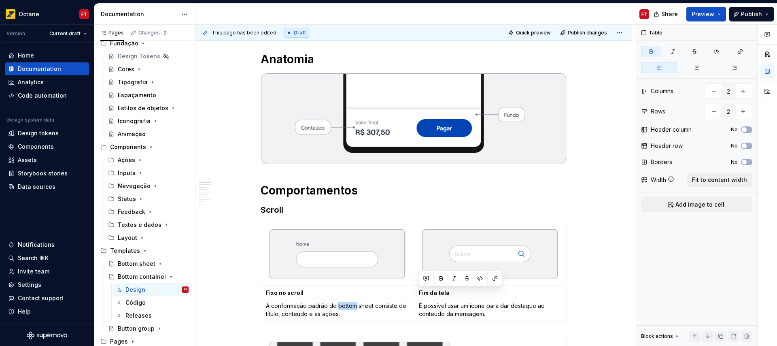
click at [337, 303] on p "A conformação padrão do bottom sheet consiste de título, conteúdo e as ações." at bounding box center [337, 310] width 143 height 16
click at [321, 307] on p "A conformação padrão do bottom sheet consiste de título, conteúdo e as ações." at bounding box center [337, 310] width 143 height 16
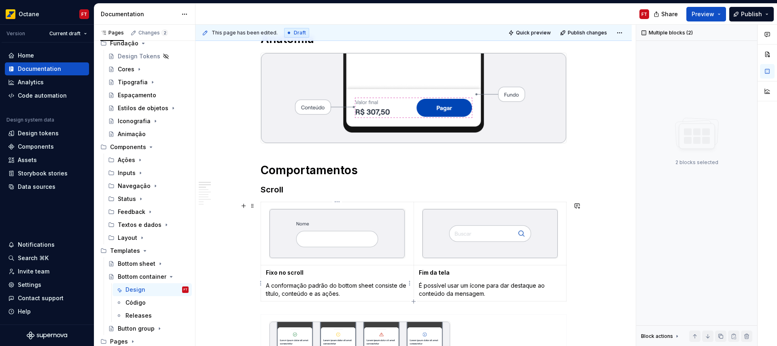
click at [281, 286] on p "A conformação padrão do bottom sheet consiste de título, conteúdo e as ações." at bounding box center [337, 289] width 143 height 16
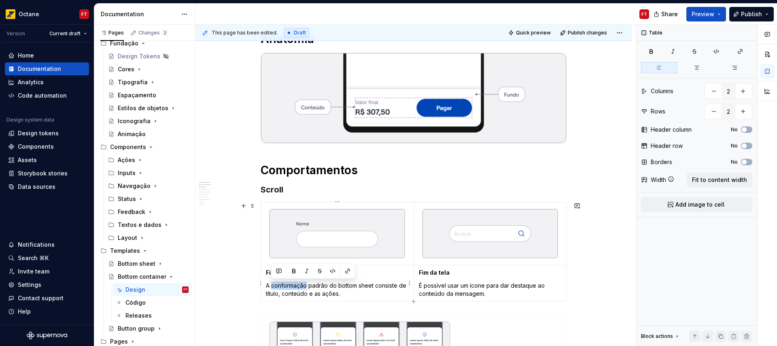
click at [281, 286] on p "A conformação padrão do bottom sheet consiste de título, conteúdo e as ações." at bounding box center [337, 289] width 143 height 16
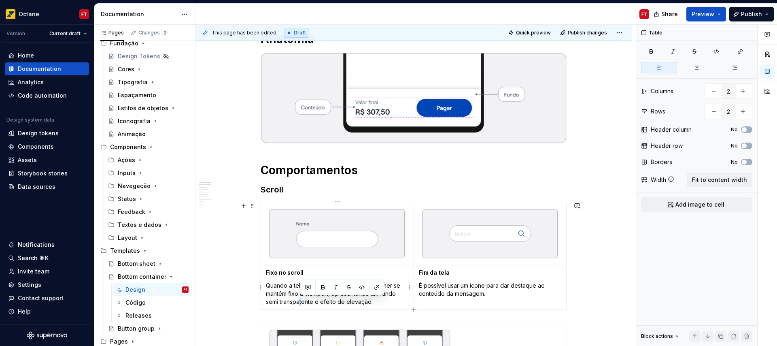
click at [300, 303] on p "Quando a tela possui scroll, o bottom container se mantém fixo à viewport, apre…" at bounding box center [337, 293] width 143 height 24
click at [435, 286] on p "É possível usar um ícone para dar destaque ao conteúdo da mensagem." at bounding box center [490, 289] width 143 height 16
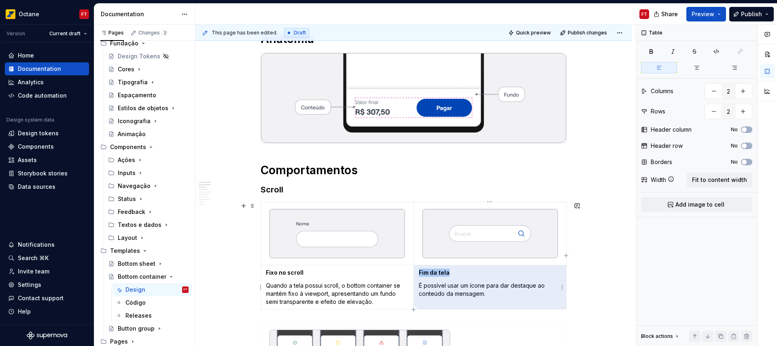
click at [436, 286] on p "É possível usar um ícone para dar destaque ao conteúdo da mensagem." at bounding box center [490, 289] width 143 height 16
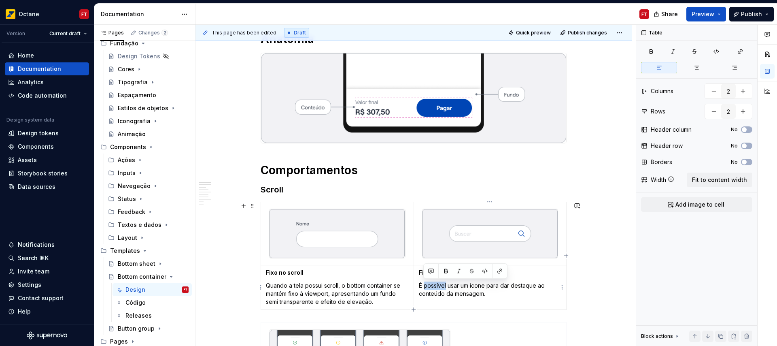
click at [436, 286] on p "É possível usar um ícone para dar destaque ao conteúdo da mensagem." at bounding box center [490, 289] width 143 height 16
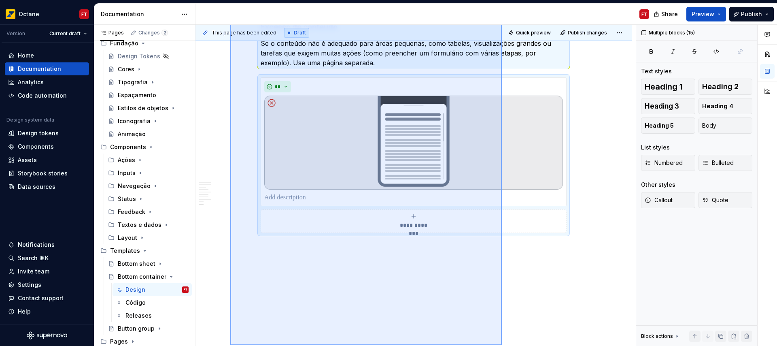
scroll to position [1386, 0]
drag, startPoint x: 230, startPoint y: 257, endPoint x: 502, endPoint y: 348, distance: 287.0
click at [502, 346] on html "Octane FT Version Current draft Home Documentation Analytics Code automation De…" at bounding box center [388, 173] width 777 height 346
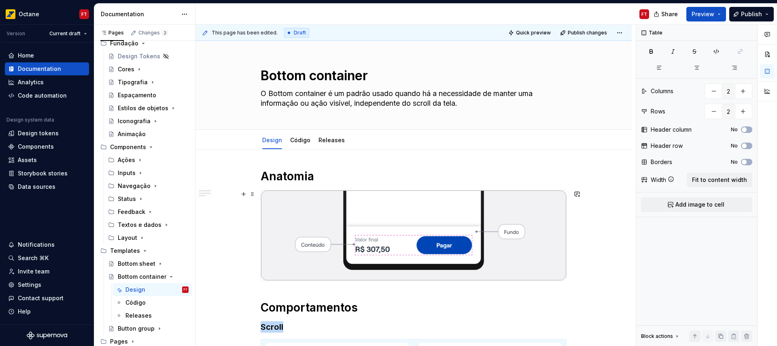
scroll to position [0, 0]
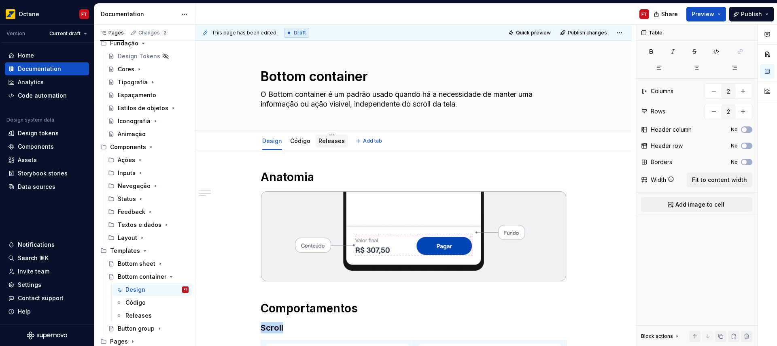
click at [327, 140] on link "Releases" at bounding box center [332, 140] width 26 height 7
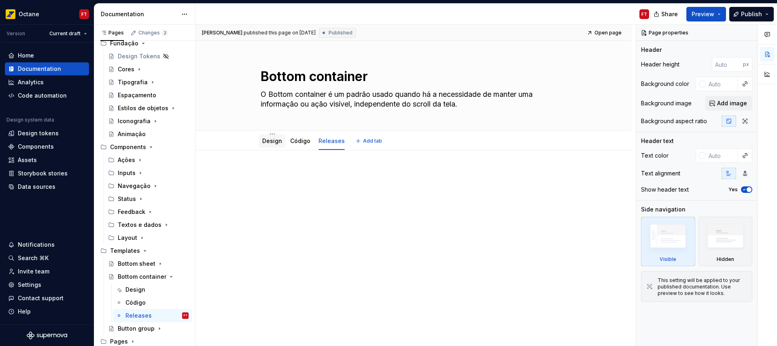
click at [269, 142] on link "Design" at bounding box center [272, 140] width 20 height 7
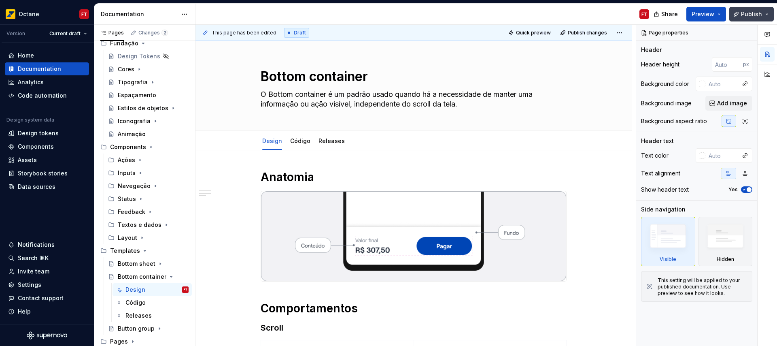
click at [749, 13] on span "Publish" at bounding box center [751, 14] width 21 height 8
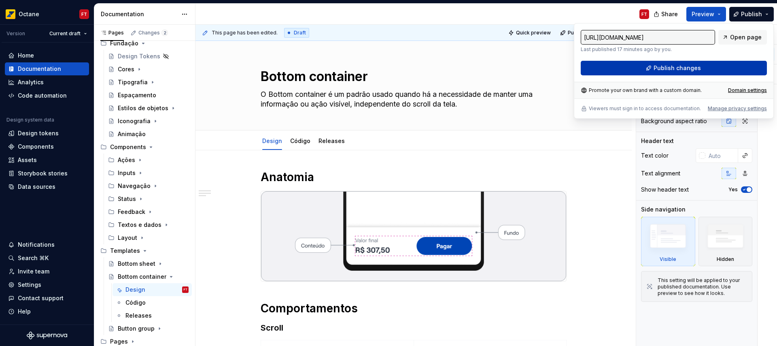
click at [677, 72] on span "Publish changes" at bounding box center [677, 68] width 47 height 8
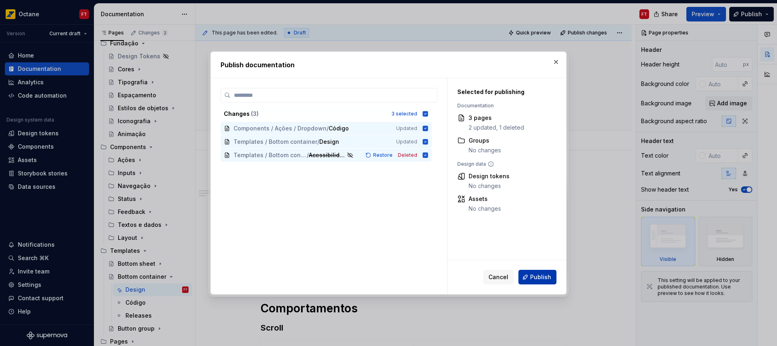
click at [540, 278] on span "Publish" at bounding box center [540, 277] width 21 height 8
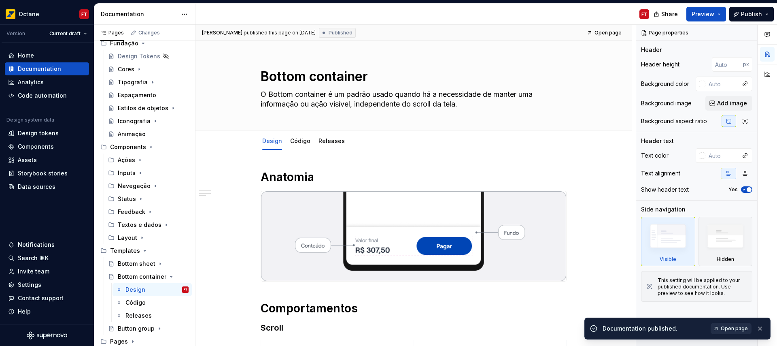
click at [729, 326] on span "Open page" at bounding box center [734, 328] width 27 height 6
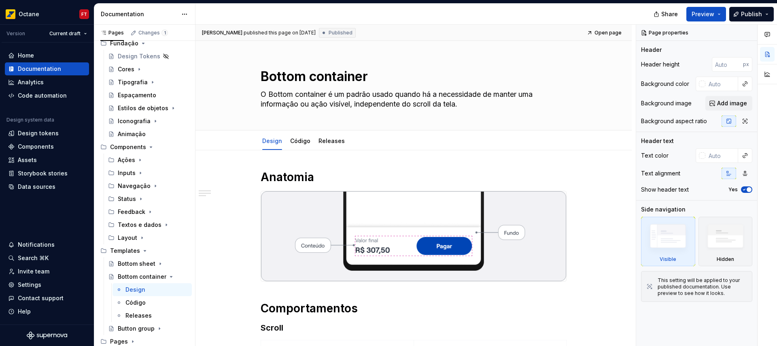
type textarea "*"
